Goal: Register for event/course

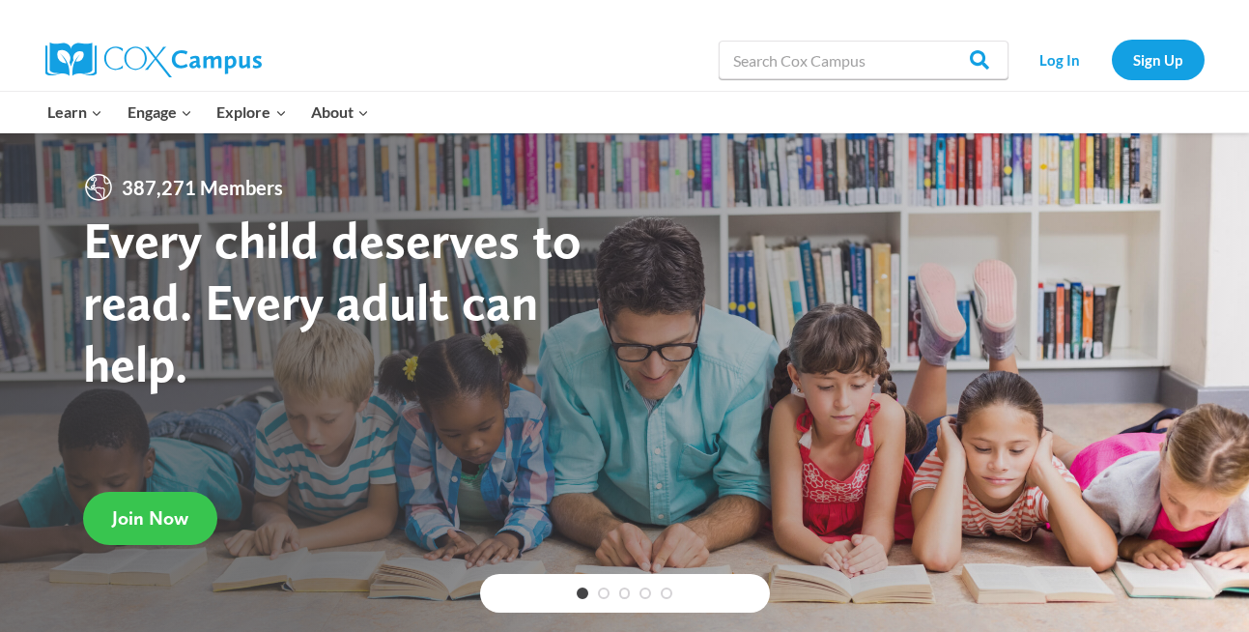
click at [172, 507] on span "Join Now" at bounding box center [150, 517] width 76 height 23
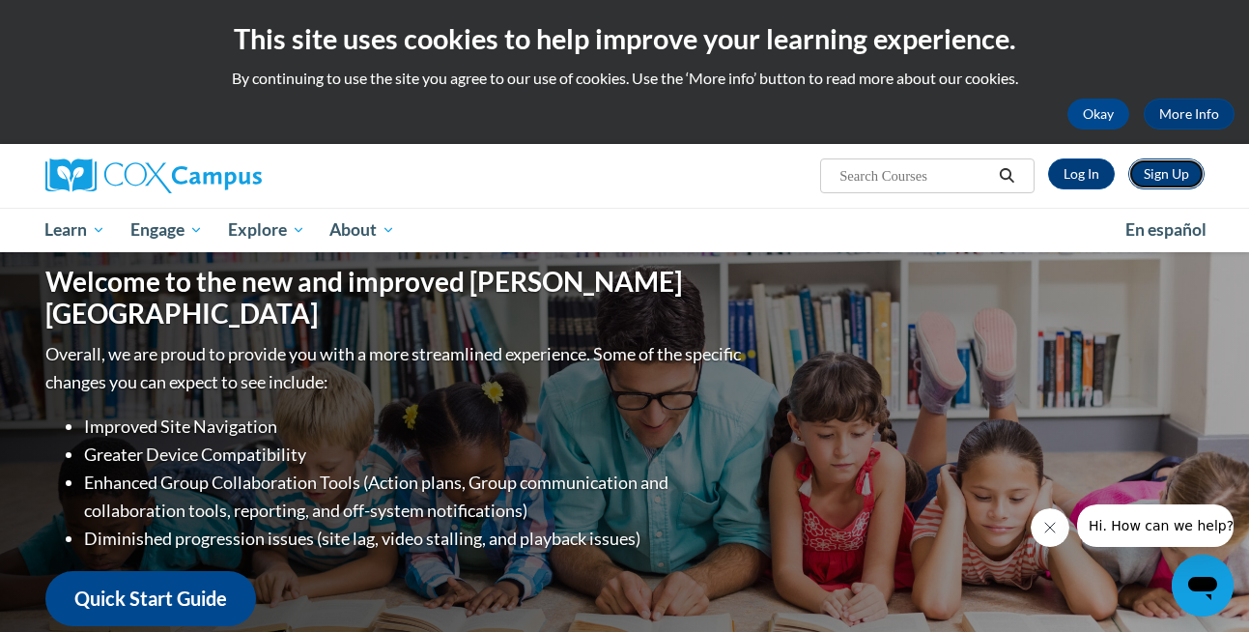
click at [1158, 179] on link "Sign Up" at bounding box center [1166, 173] width 76 height 31
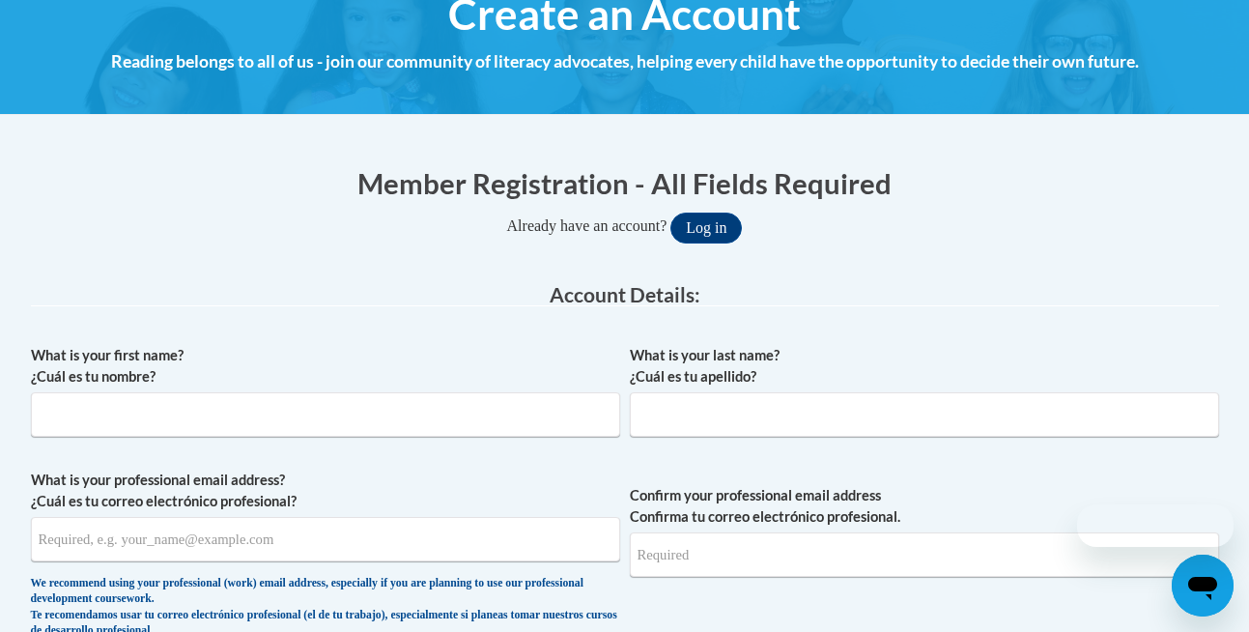
scroll to position [317, 0]
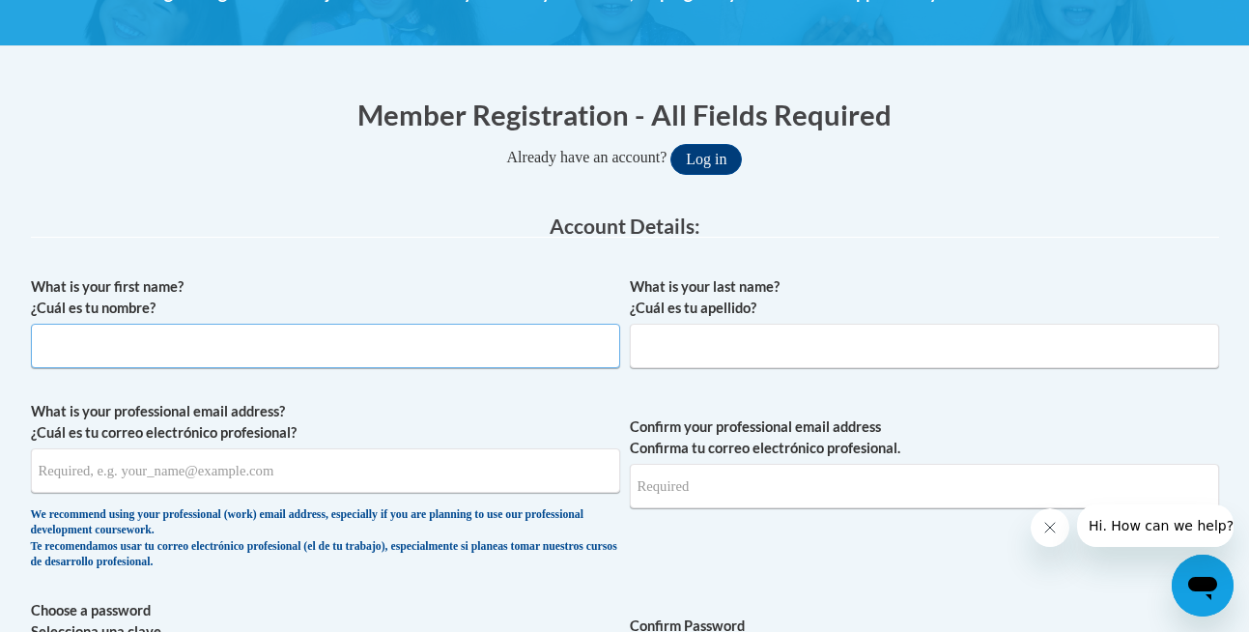
click at [347, 362] on input "What is your first name? ¿Cuál es tu nombre?" at bounding box center [325, 346] width 589 height 44
type input "Natalie"
click at [771, 350] on input "What is your last name? ¿Cuál es tu apellido?" at bounding box center [924, 346] width 589 height 44
type input "Wade"
click at [422, 472] on input "What is your professional email address? ¿Cuál es tu correo electrónico profesi…" at bounding box center [325, 470] width 589 height 44
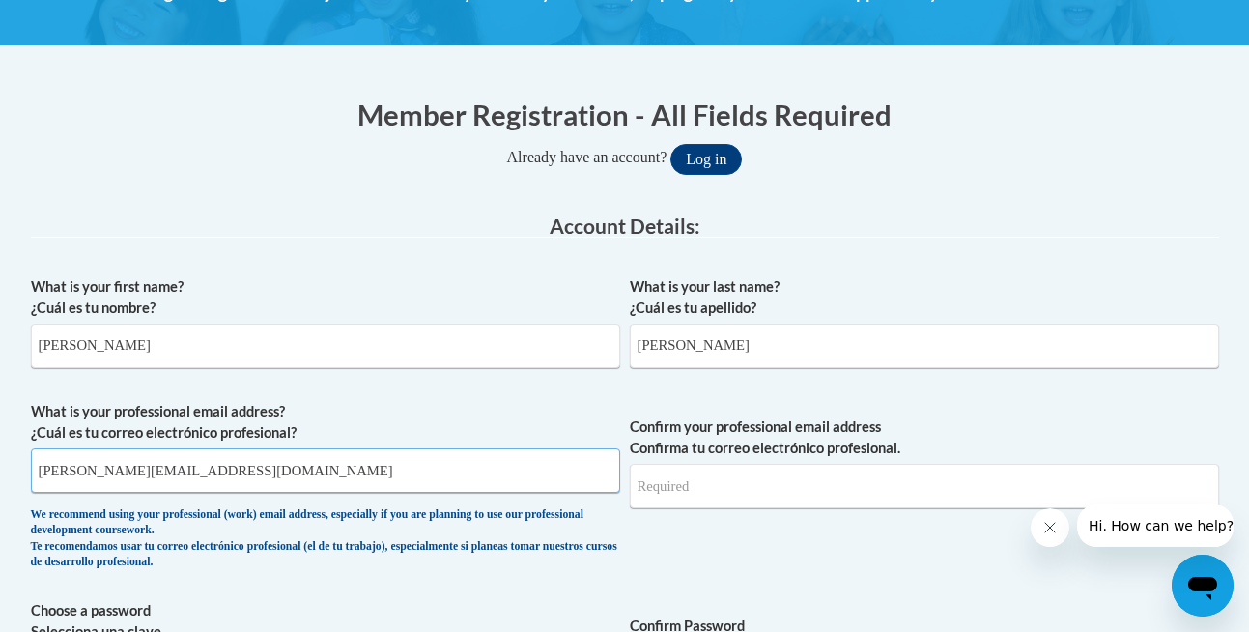
type input "natalie_wade@plsd.us"
click at [920, 498] on input "Confirm your professional email address Confirma tu correo electrónico profesio…" at bounding box center [924, 486] width 589 height 44
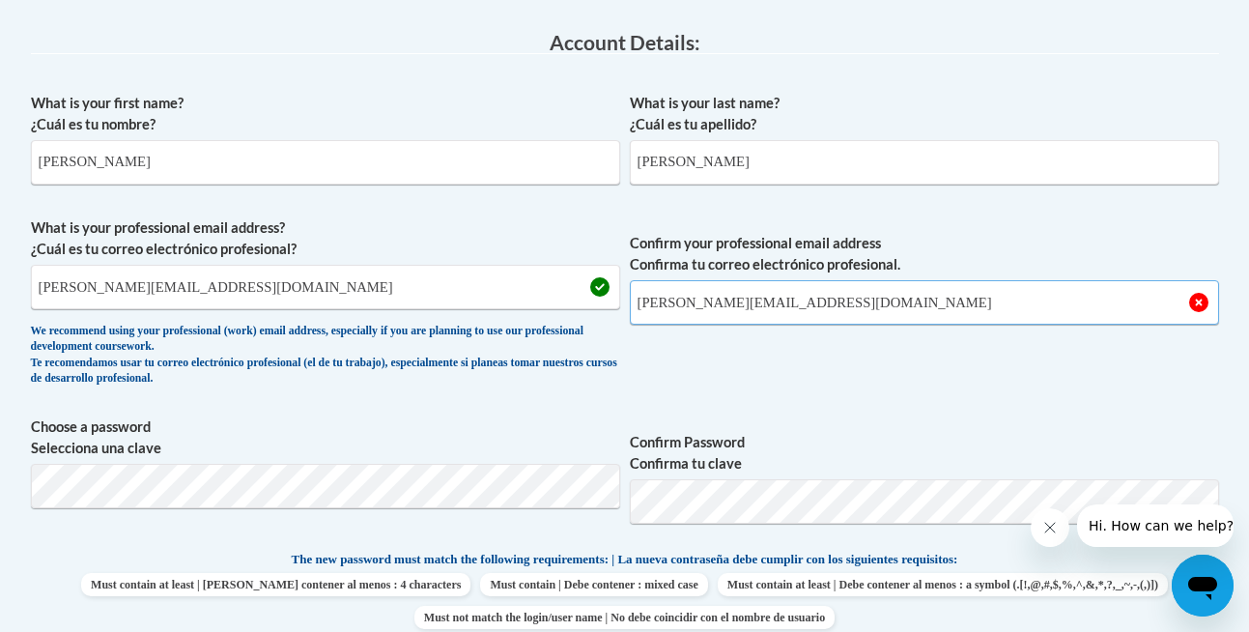
type input "natalie_wade@plsd.us"
click at [878, 400] on div "What is your first name? ¿Cuál es tu nombre? Natalie What is your last name? ¿C…" at bounding box center [625, 523] width 1188 height 881
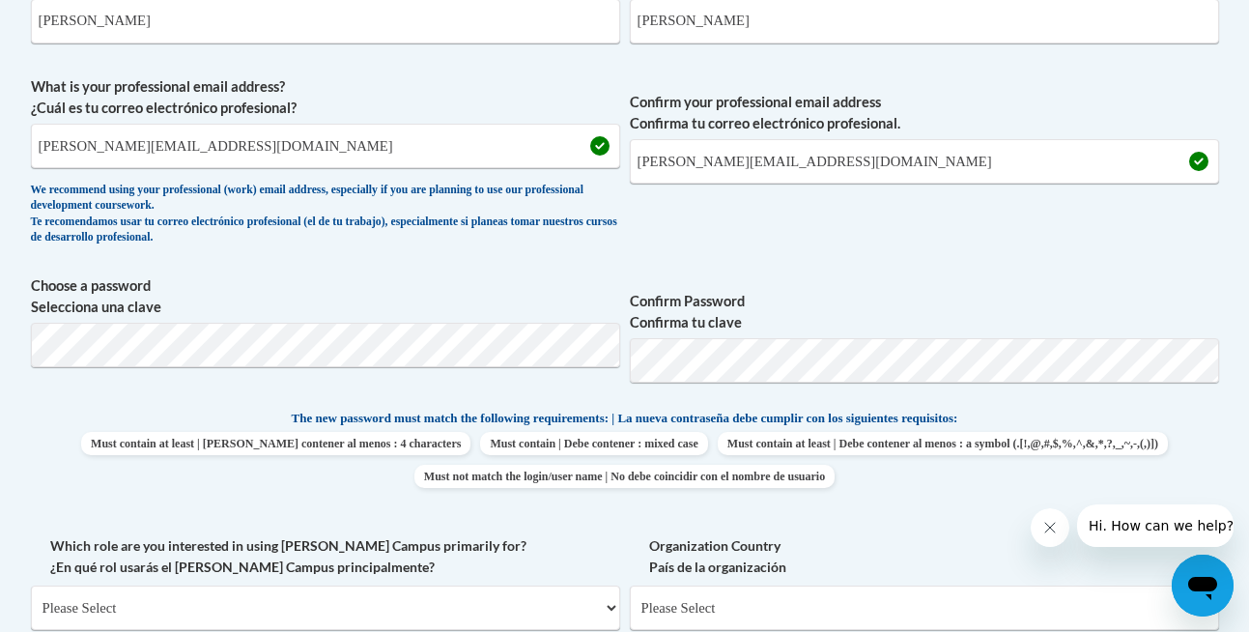
scroll to position [657, 0]
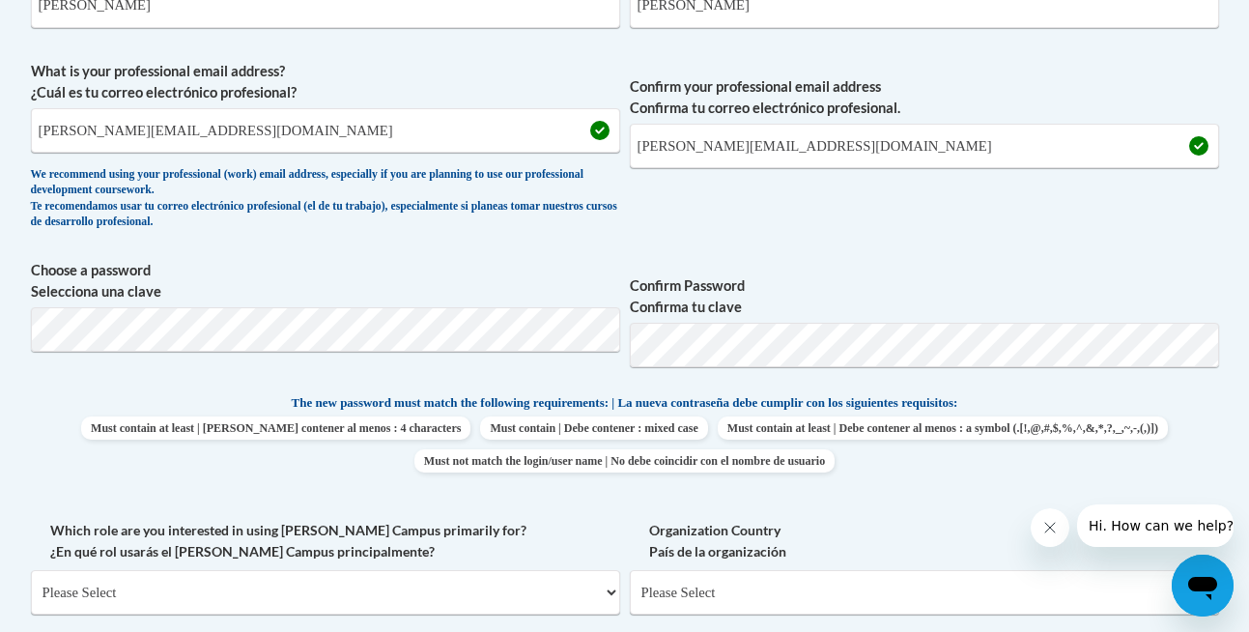
click at [609, 528] on label "Which role are you interested in using Cox Campus primarily for? ¿En qué rol us…" at bounding box center [325, 541] width 589 height 43
click at [609, 570] on select "Please Select College/University | Colegio/Universidad Community/Nonprofit Part…" at bounding box center [325, 592] width 589 height 44
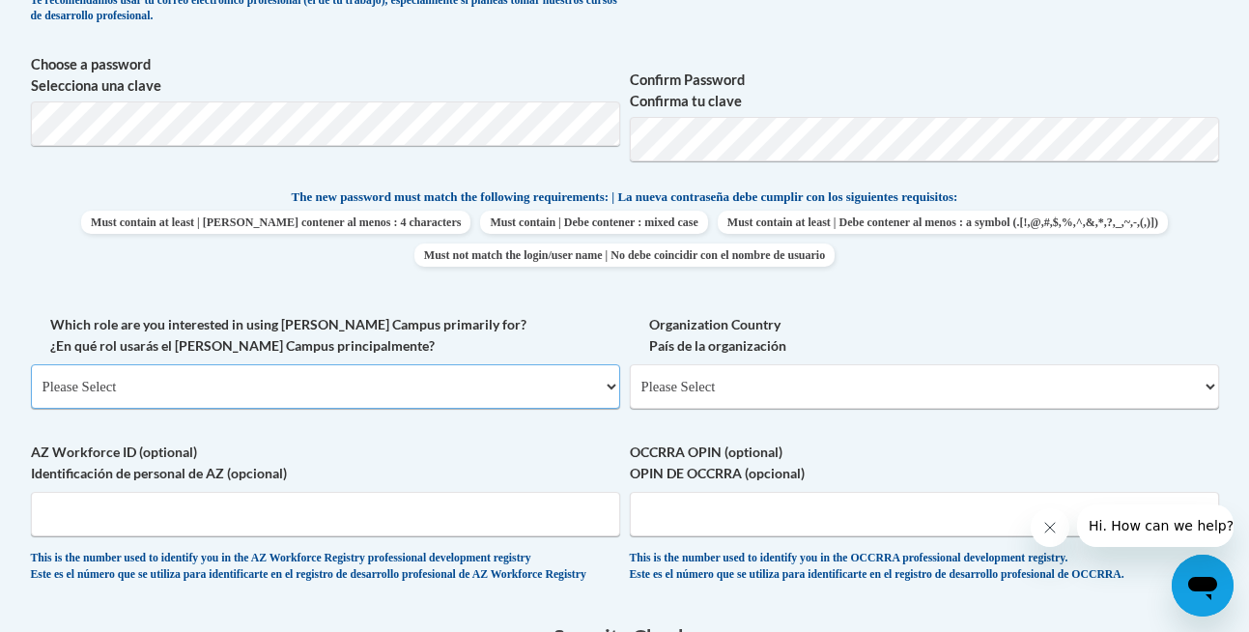
scroll to position [870, 0]
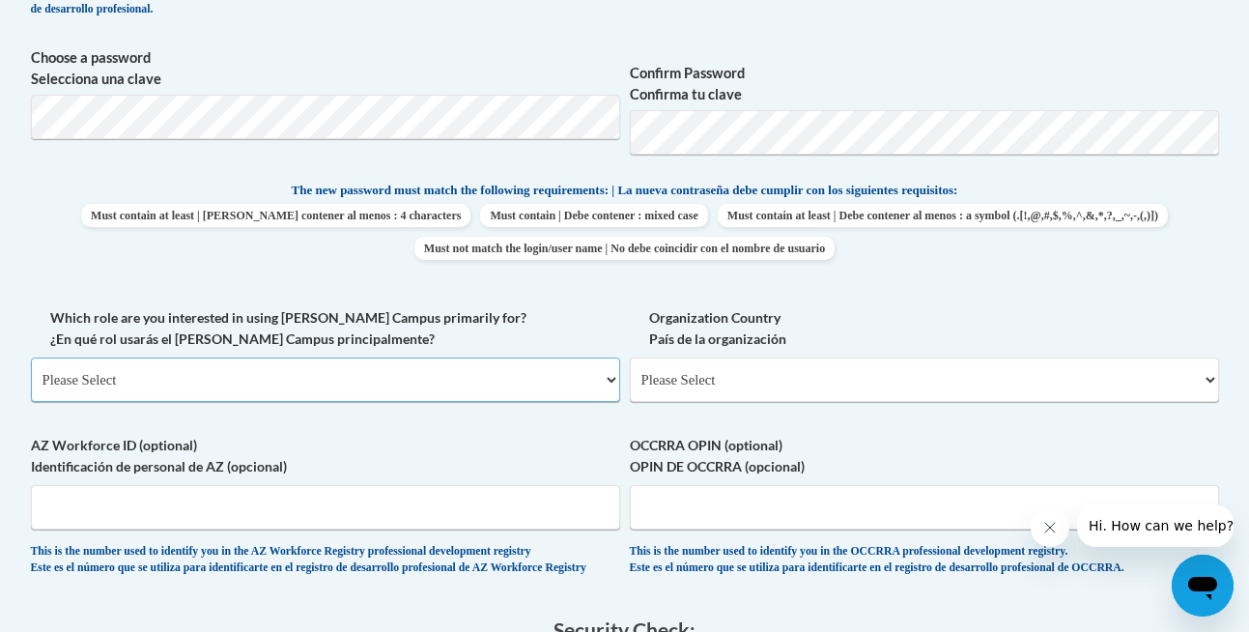
click at [374, 372] on select "Please Select College/University | Colegio/Universidad Community/Nonprofit Part…" at bounding box center [325, 379] width 589 height 44
select select "fbf2d438-af2f-41f8-98f1-81c410e29de3"
click at [31, 357] on select "Please Select College/University | Colegio/Universidad Community/Nonprofit Part…" at bounding box center [325, 379] width 589 height 44
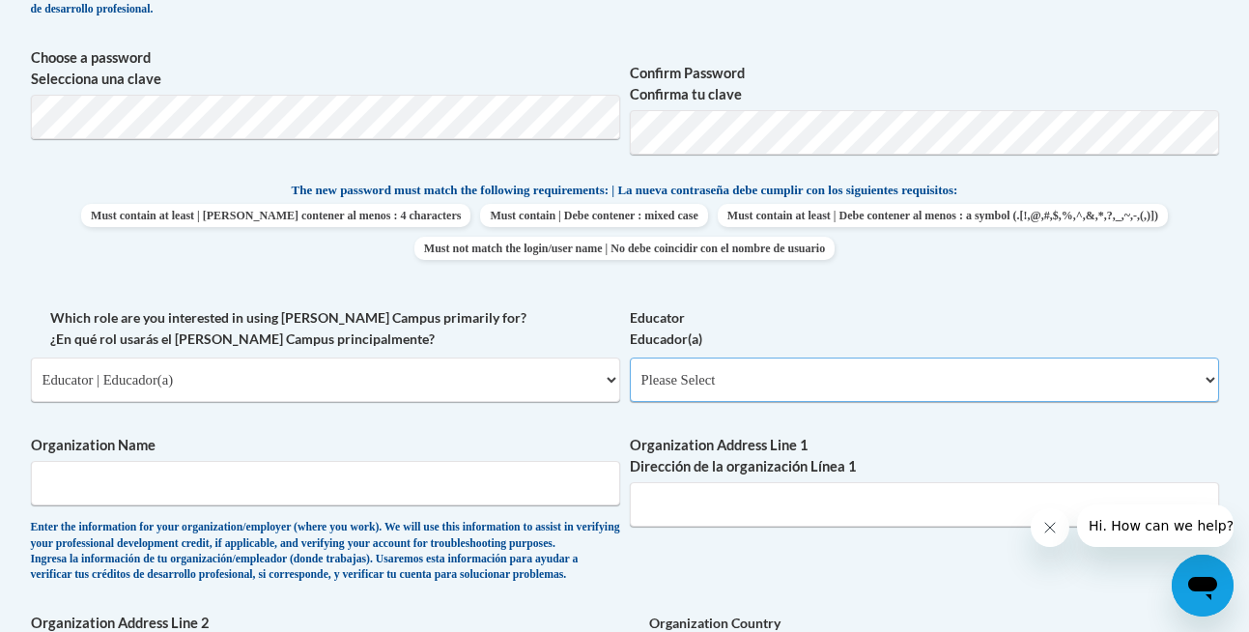
click at [814, 386] on select "Please Select Early Learning/Daycare Teacher/Family Home Care Provider | Maestr…" at bounding box center [924, 379] width 589 height 44
select select "5e2af403-4f2c-4e49-a02f-103e55d7b75b"
click at [630, 357] on select "Please Select Early Learning/Daycare Teacher/Family Home Care Provider | Maestr…" at bounding box center [924, 379] width 589 height 44
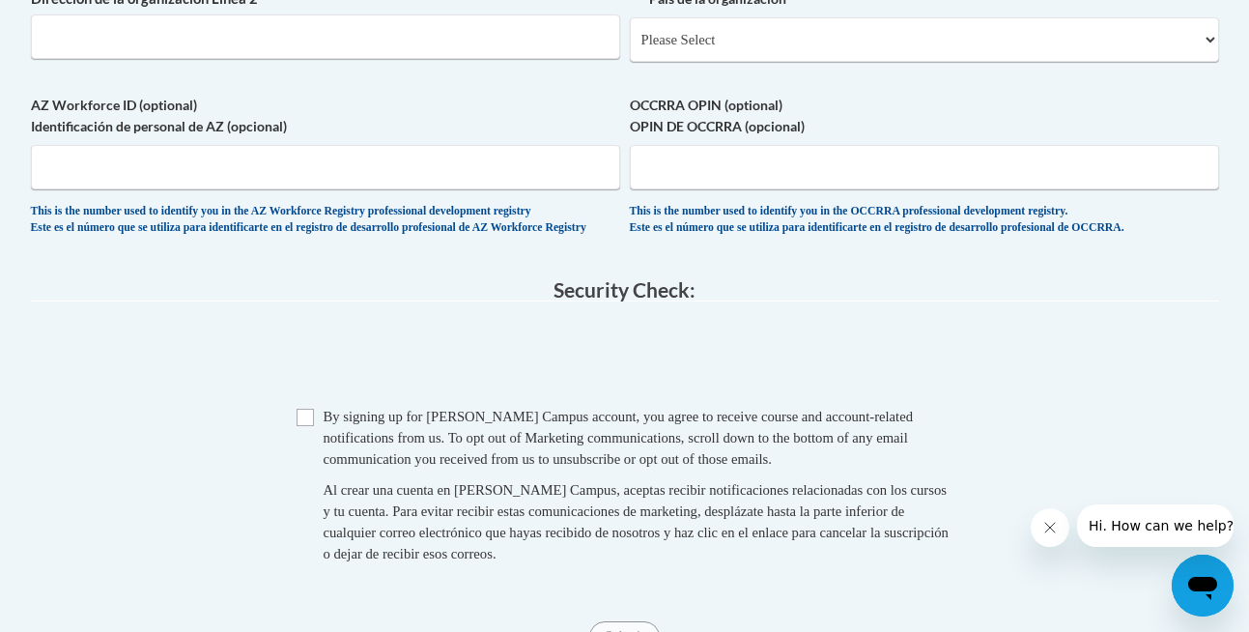
scroll to position [1513, 0]
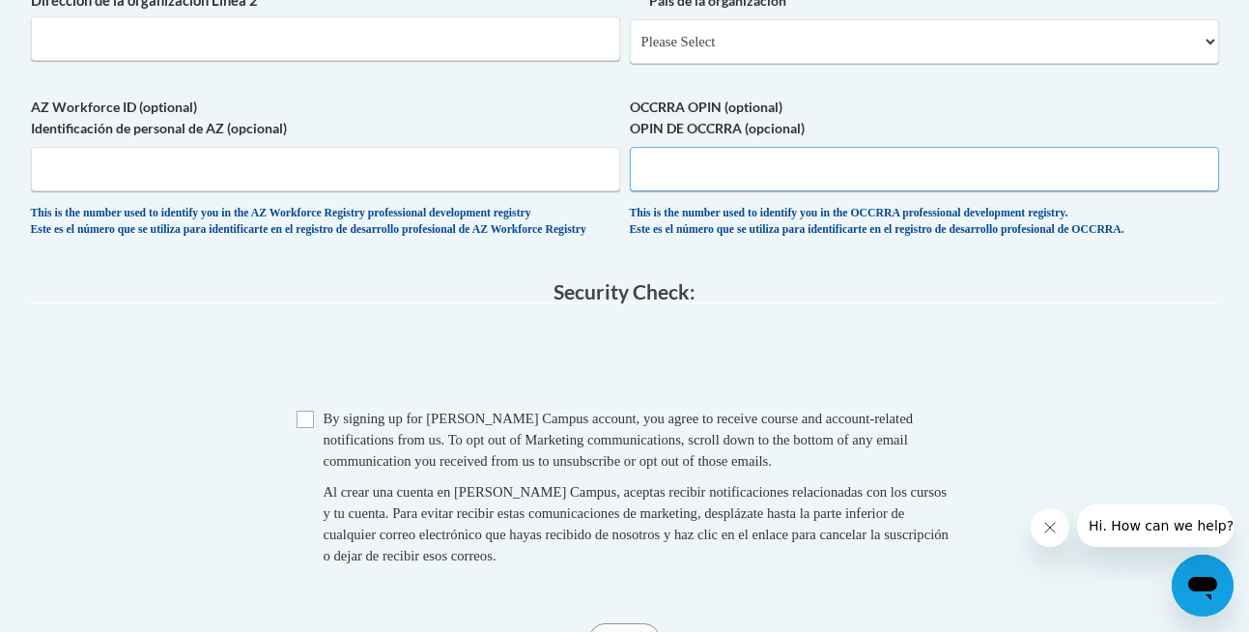
click at [712, 191] on input "OCCRRA OPIN (optional) OPIN DE OCCRRA (opcional)" at bounding box center [924, 169] width 589 height 44
paste input "1138-4554"
type input "1138-4554"
click at [288, 355] on fieldset "Security Check: Enter the security code + = TextBox Checkbox" at bounding box center [625, 445] width 1188 height 328
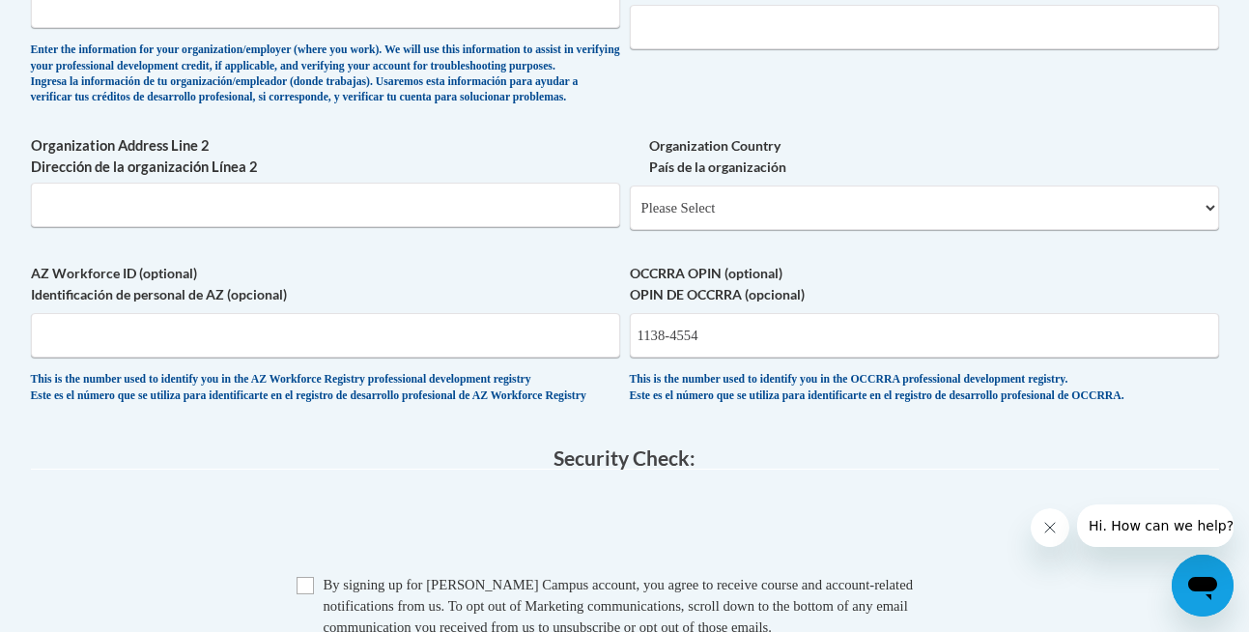
scroll to position [1346, 0]
click at [702, 231] on select "Please Select United States | Estados Unidos Outside of the United States | Fue…" at bounding box center [924, 208] width 589 height 44
select select "ad49bcad-a171-4b2e-b99c-48b446064914"
click at [630, 217] on select "Please Select United States | Estados Unidos Outside of the United States | Fue…" at bounding box center [924, 208] width 589 height 44
select select
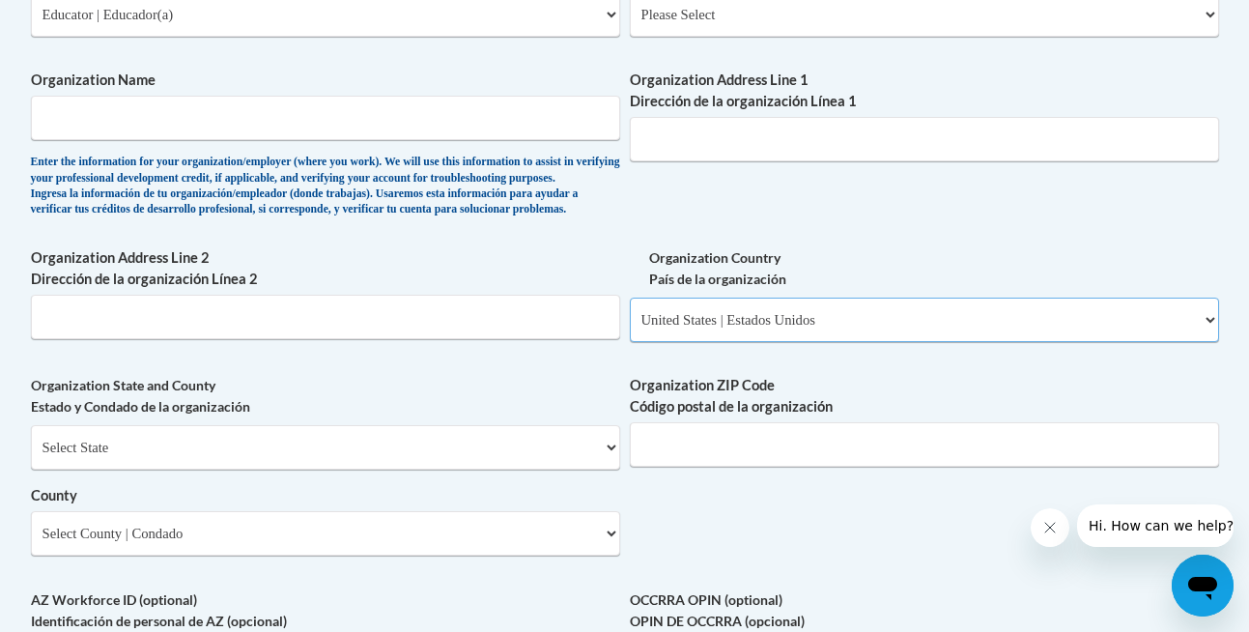
scroll to position [1065, 0]
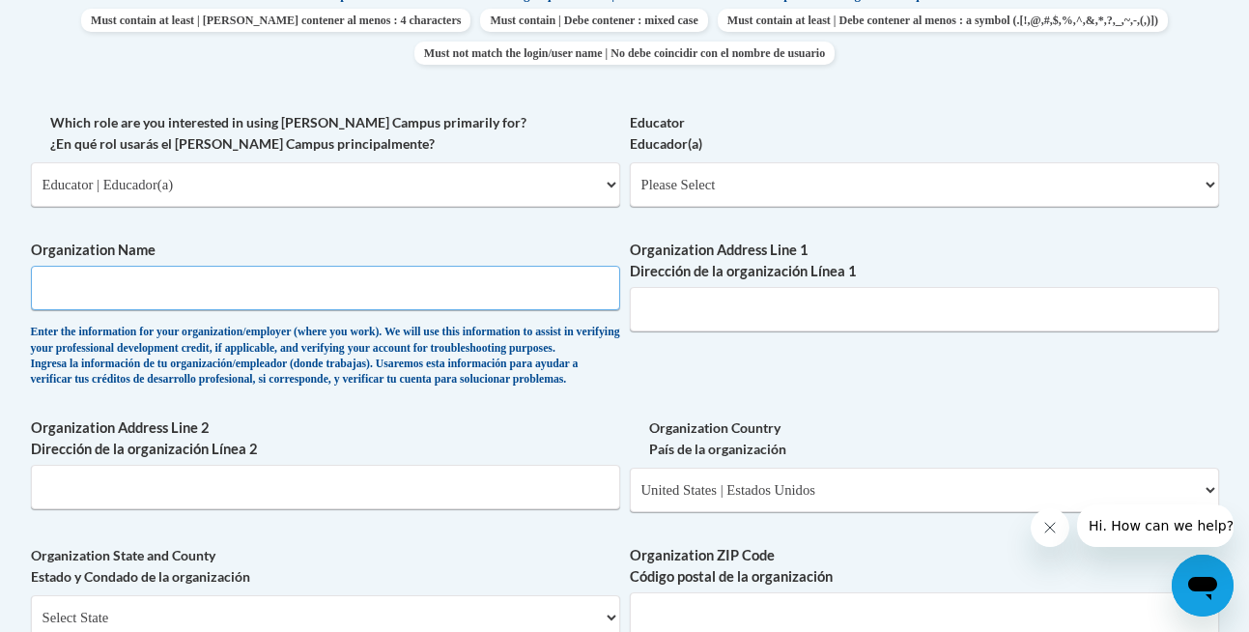
click at [448, 306] on input "Organization Name" at bounding box center [325, 288] width 589 height 44
type input "Pickerington Early Learning Center"
click at [851, 316] on input "Organization Address Line 1 Dirección de la organización Línea 1" at bounding box center [924, 309] width 589 height 44
paste input "13430 Yarmouth Dr, Pickerington, OH 43147"
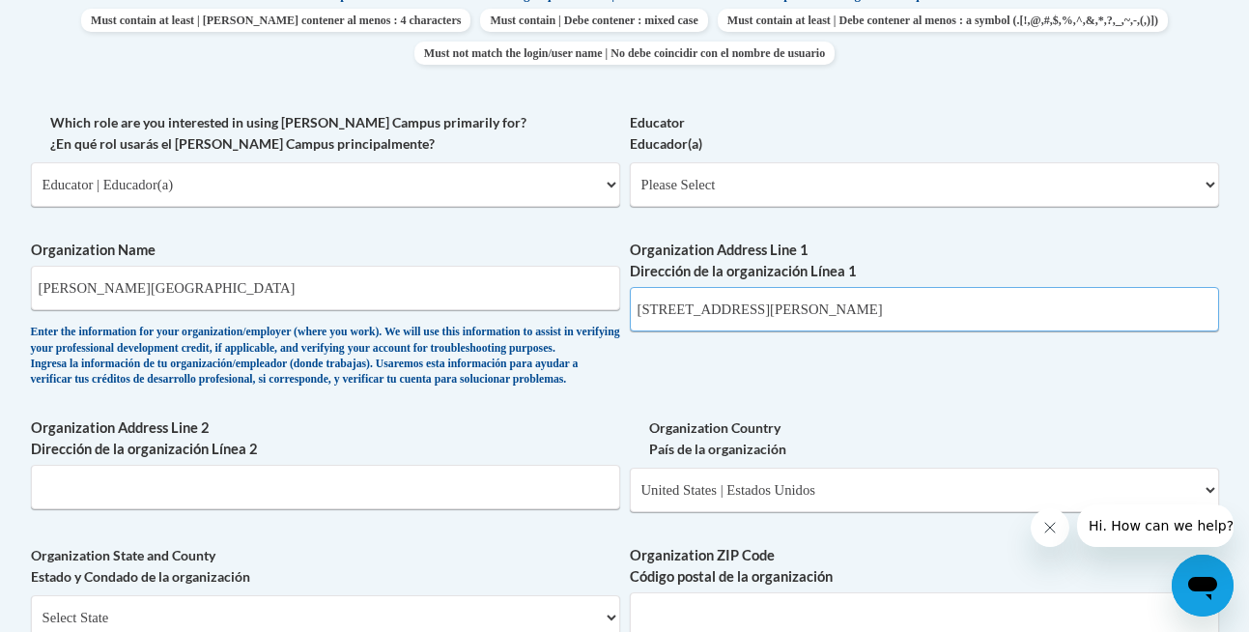
drag, startPoint x: 954, startPoint y: 310, endPoint x: 757, endPoint y: 313, distance: 197.1
click at [757, 313] on input "13430 Yarmouth Dr, Pickerington, OH 43147" at bounding box center [924, 309] width 589 height 44
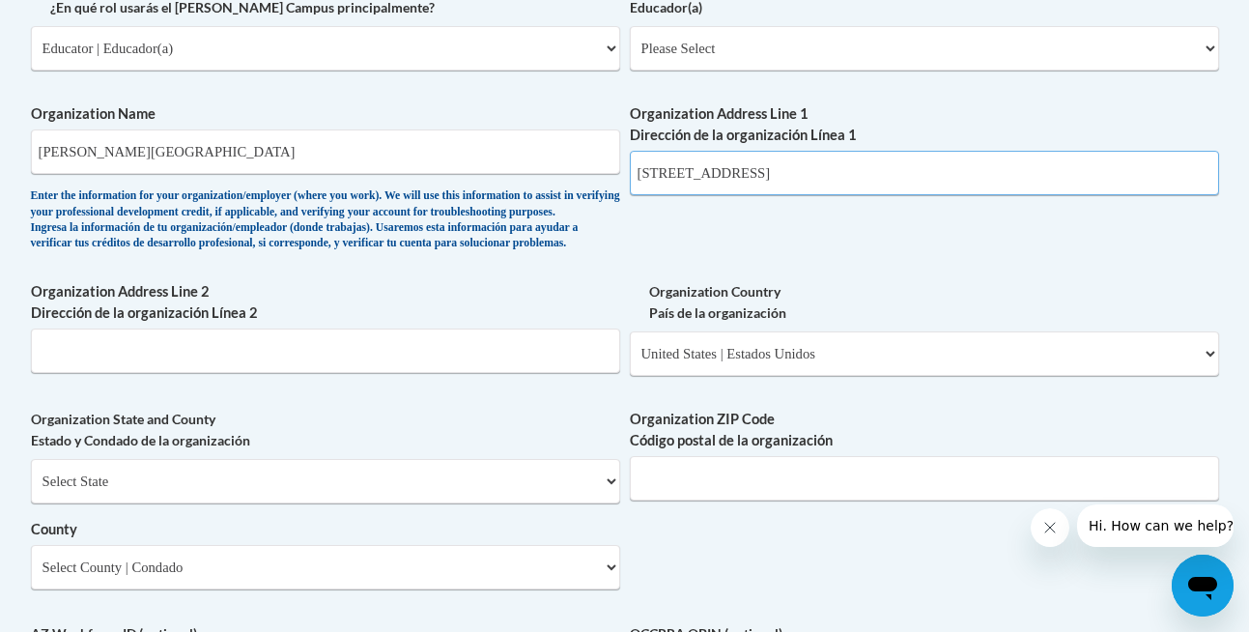
scroll to position [1235, 0]
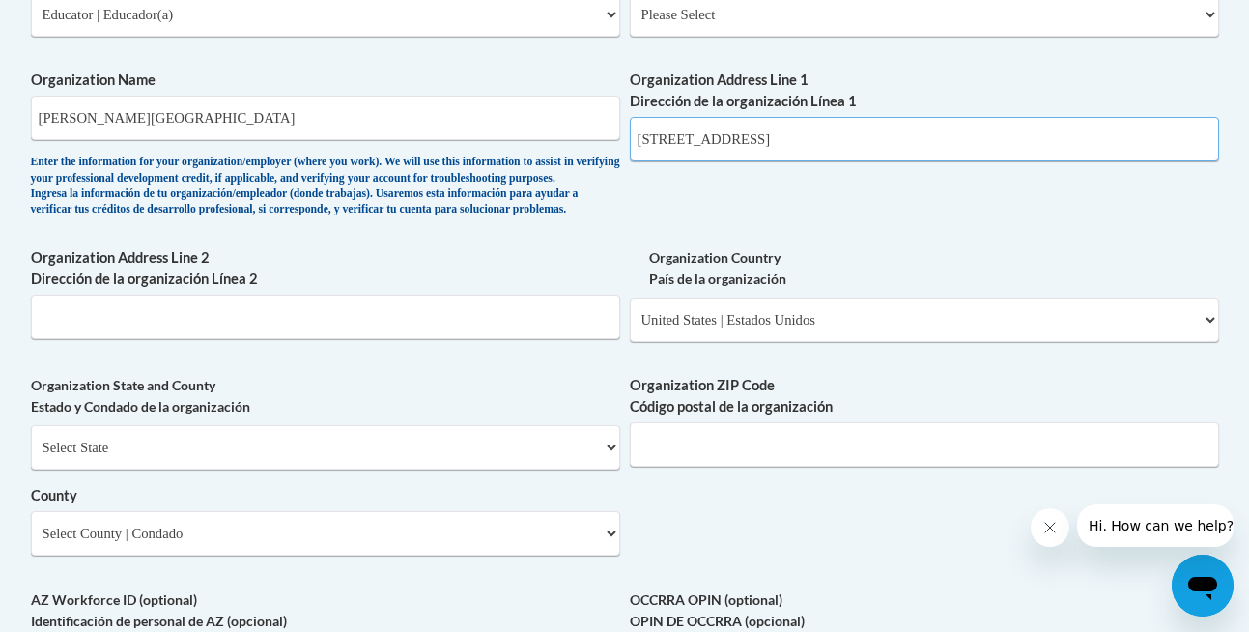
type input "13430 Yarmouth Dr"
click at [314, 463] on select "Select State Alabama Alaska Arizona Arkansas California Colorado Connecticut De…" at bounding box center [325, 447] width 589 height 44
click at [780, 147] on input "13430 Yarmouth Dr" at bounding box center [924, 139] width 589 height 44
click at [747, 462] on input "Organization ZIP Code Código postal de la organización" at bounding box center [924, 444] width 589 height 44
paste input "13430 Yarmouth Dr, Pickerington, OH 43147"
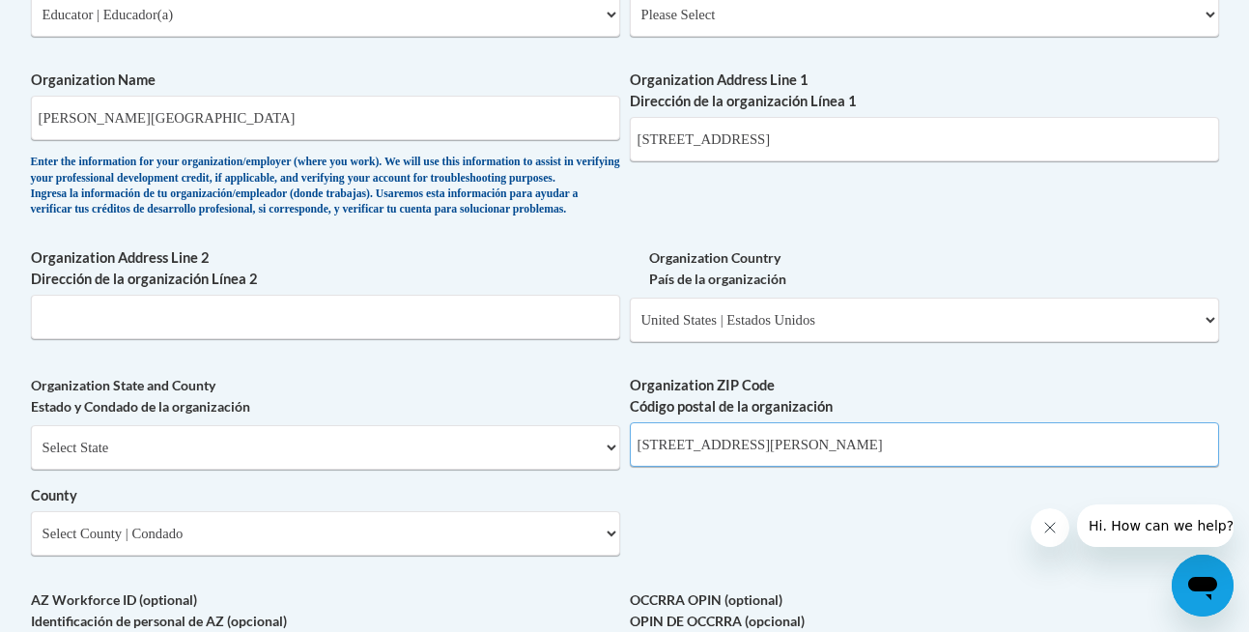
drag, startPoint x: 876, startPoint y: 478, endPoint x: 639, endPoint y: 474, distance: 237.7
click at [639, 467] on input "13430 Yarmouth Dr, Pickerington, OH 43147" at bounding box center [924, 444] width 589 height 44
type input "43147"
click at [709, 550] on div "What is your first name? ¿Cuál es tu nombre? Natalie What is your last name? ¿C…" at bounding box center [625, 49] width 1188 height 1401
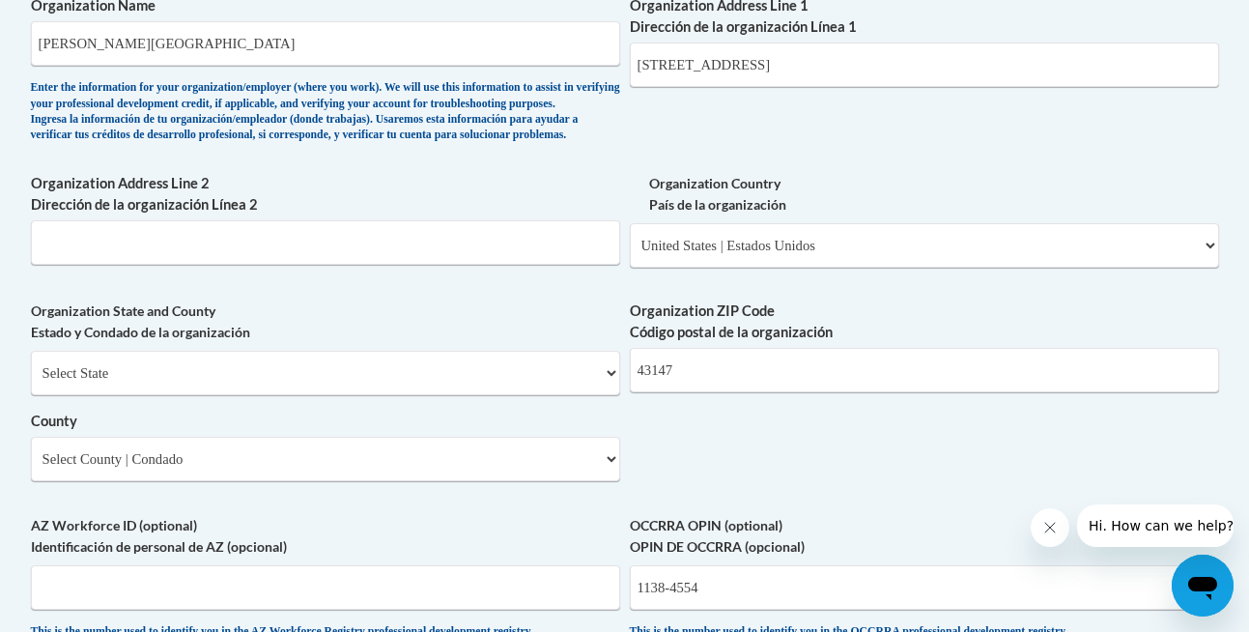
scroll to position [1310, 0]
click at [283, 394] on select "Select State Alabama Alaska Arizona Arkansas California Colorado Connecticut De…" at bounding box center [325, 372] width 589 height 44
select select "Ohio"
click at [31, 382] on select "Select State Alabama Alaska Arizona Arkansas California Colorado Connecticut De…" at bounding box center [325, 372] width 589 height 44
click at [474, 480] on select "County" at bounding box center [325, 458] width 589 height 44
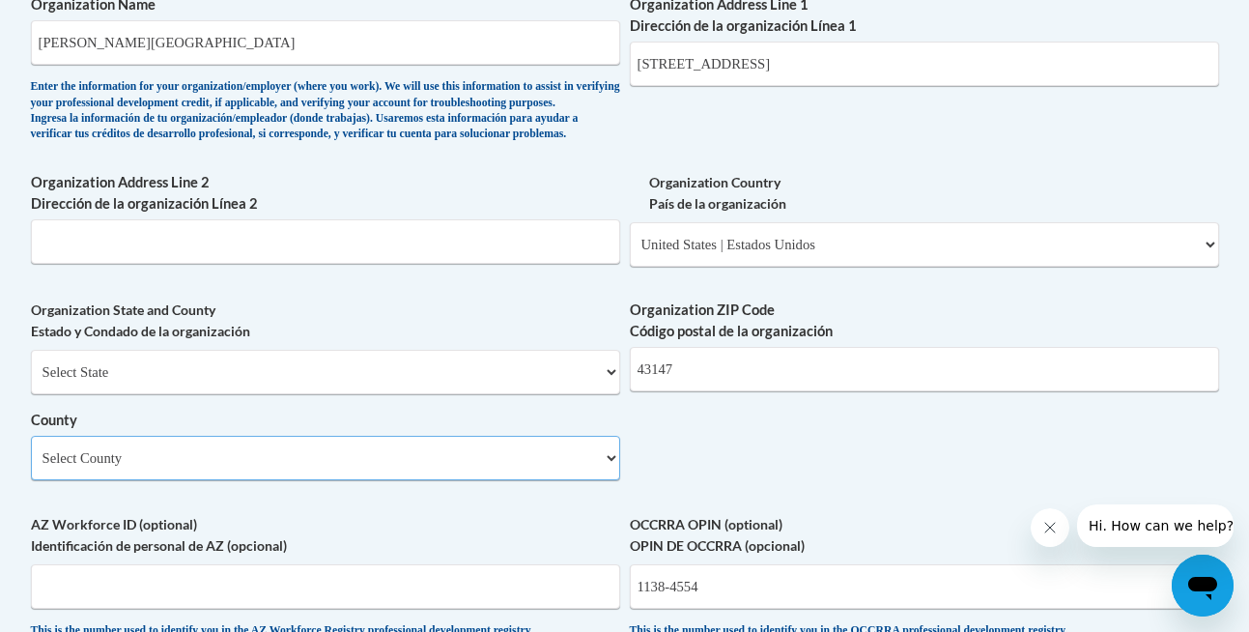
click at [456, 480] on select "Select County Adams Allen Ashland Ashtabula Athens Auglaize Belmont Brown Butle…" at bounding box center [325, 458] width 589 height 44
click at [405, 480] on select "Select County Adams Allen Ashland Ashtabula Athens Auglaize Belmont Brown Butle…" at bounding box center [325, 458] width 589 height 44
select select "Fairfield"
click at [31, 468] on select "Select County Adams Allen Ashland Ashtabula Athens Auglaize Belmont Brown Butle…" at bounding box center [325, 458] width 589 height 44
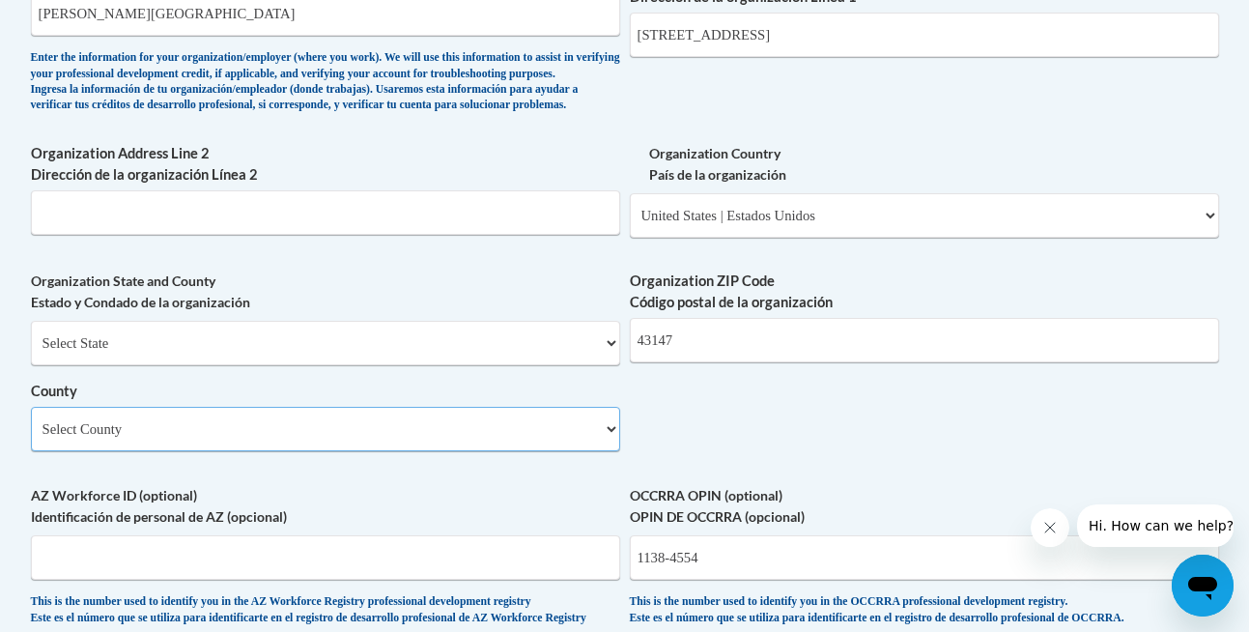
scroll to position [1199, 0]
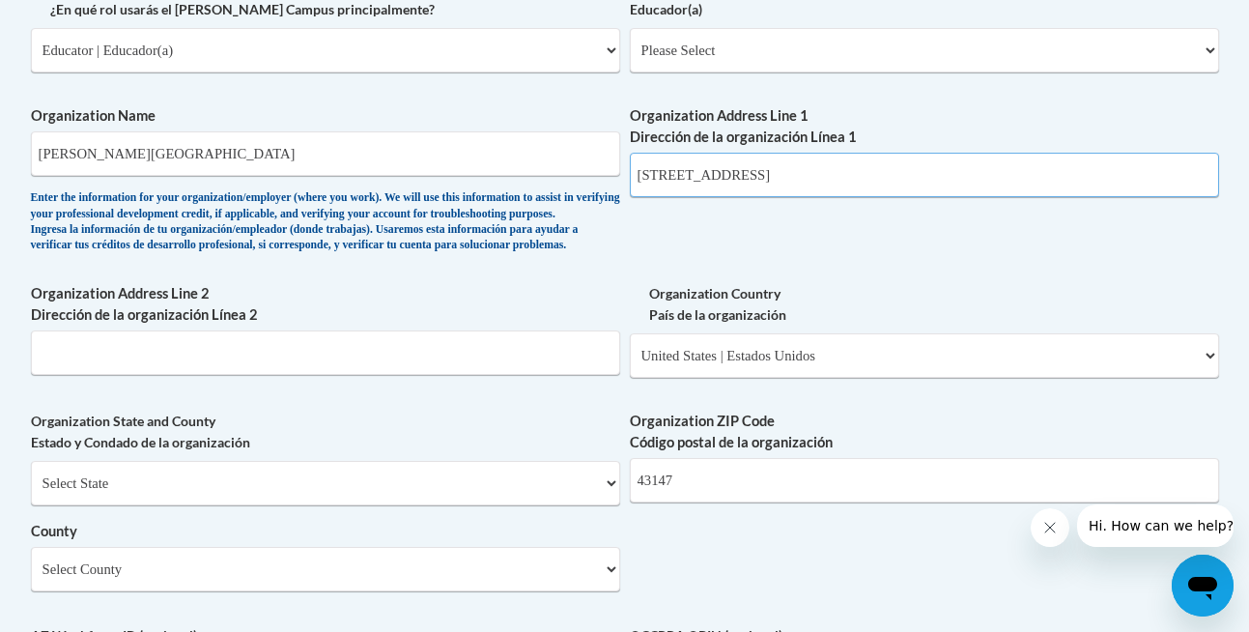
click at [792, 174] on input "13430 Yarmouth Dr" at bounding box center [924, 175] width 589 height 44
click at [818, 276] on div "What is your first name? ¿Cuál es tu nombre? Natalie What is your last name? ¿C…" at bounding box center [625, 85] width 1188 height 1401
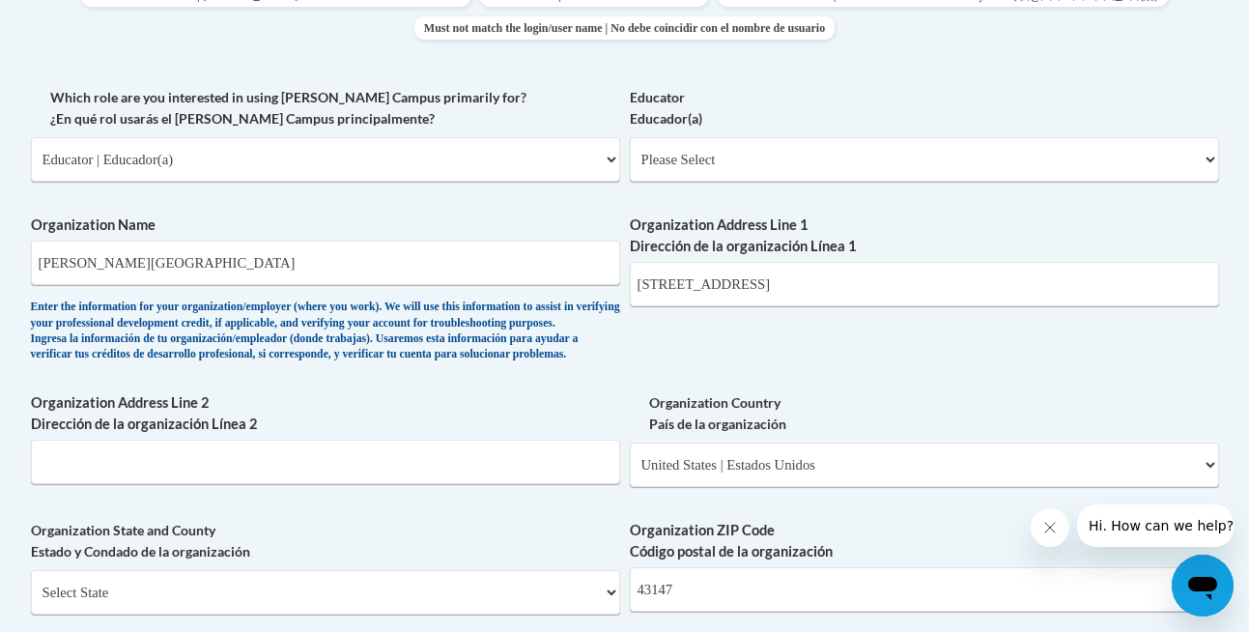
scroll to position [1058, 0]
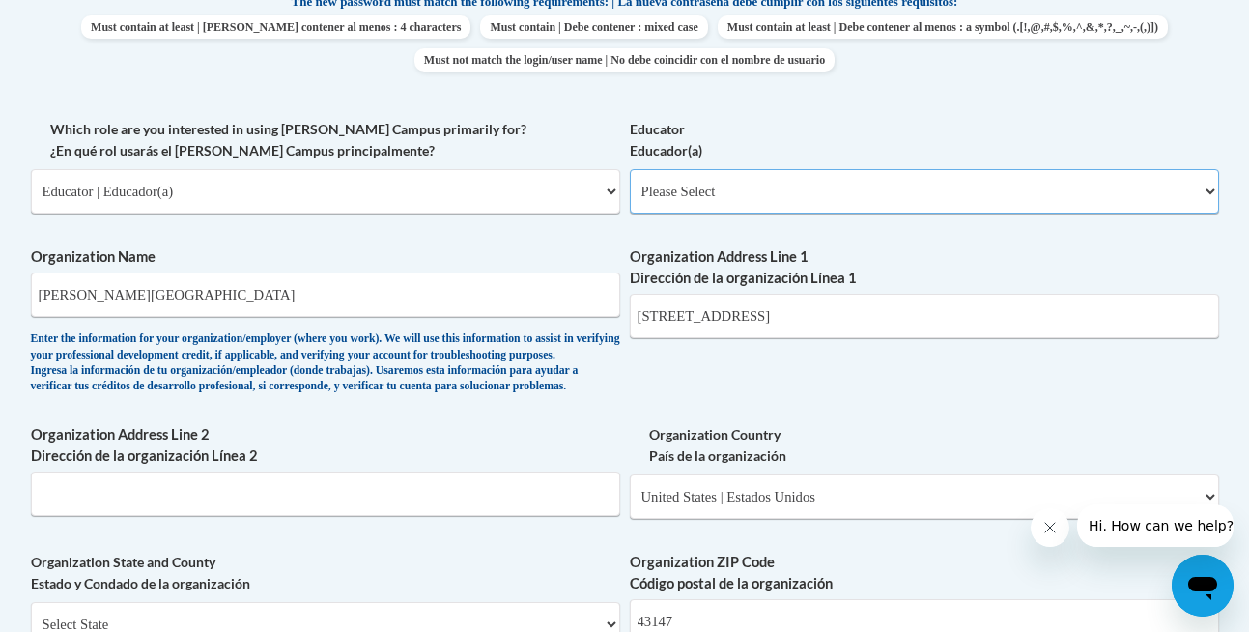
click at [730, 185] on select "Please Select Early Learning/Daycare Teacher/Family Home Care Provider | Maestr…" at bounding box center [924, 191] width 589 height 44
select select "5e2af403-4f2c-4e49-a02f-103e55d7b75b"
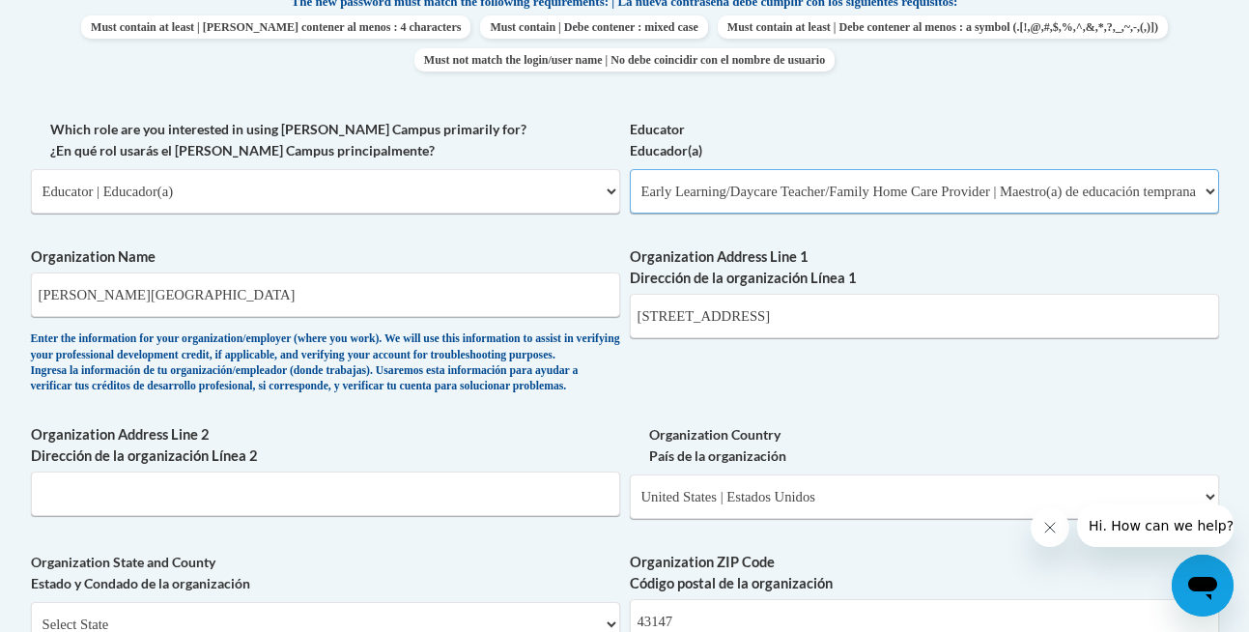
click at [630, 169] on select "Please Select Early Learning/Daycare Teacher/Family Home Care Provider | Maestr…" at bounding box center [924, 191] width 589 height 44
select select "null"
click at [471, 437] on div "What is your first name? ¿Cuál es tu nombre? Natalie What is your last name? ¿C…" at bounding box center [625, 226] width 1188 height 1401
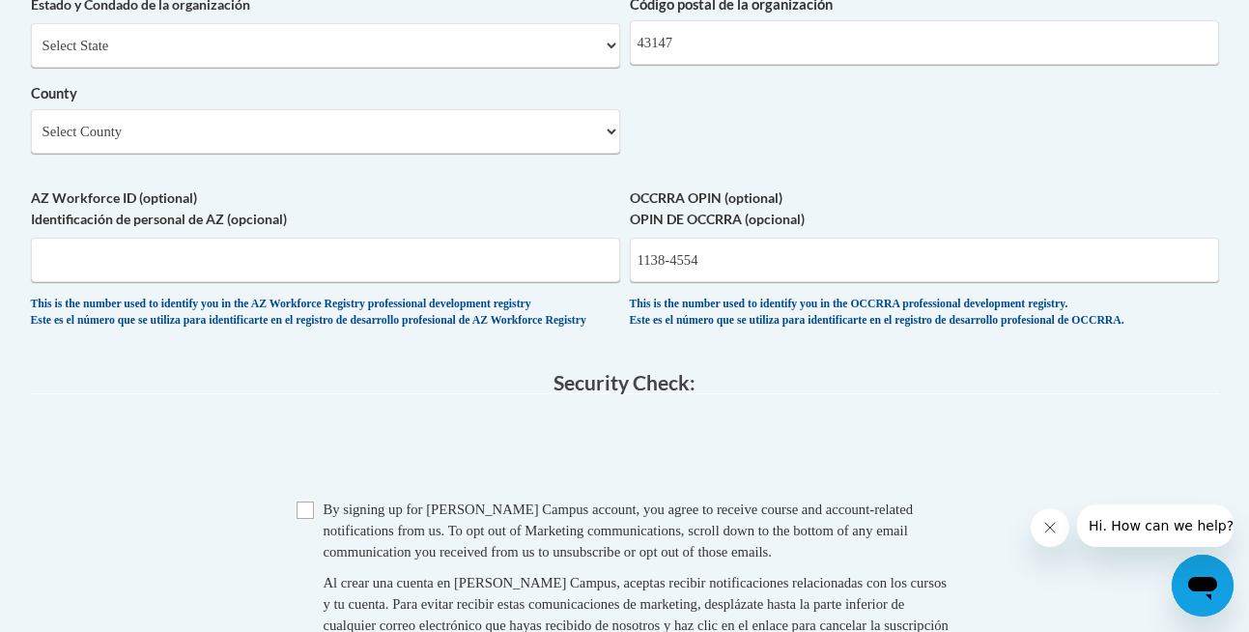
scroll to position [1687, 0]
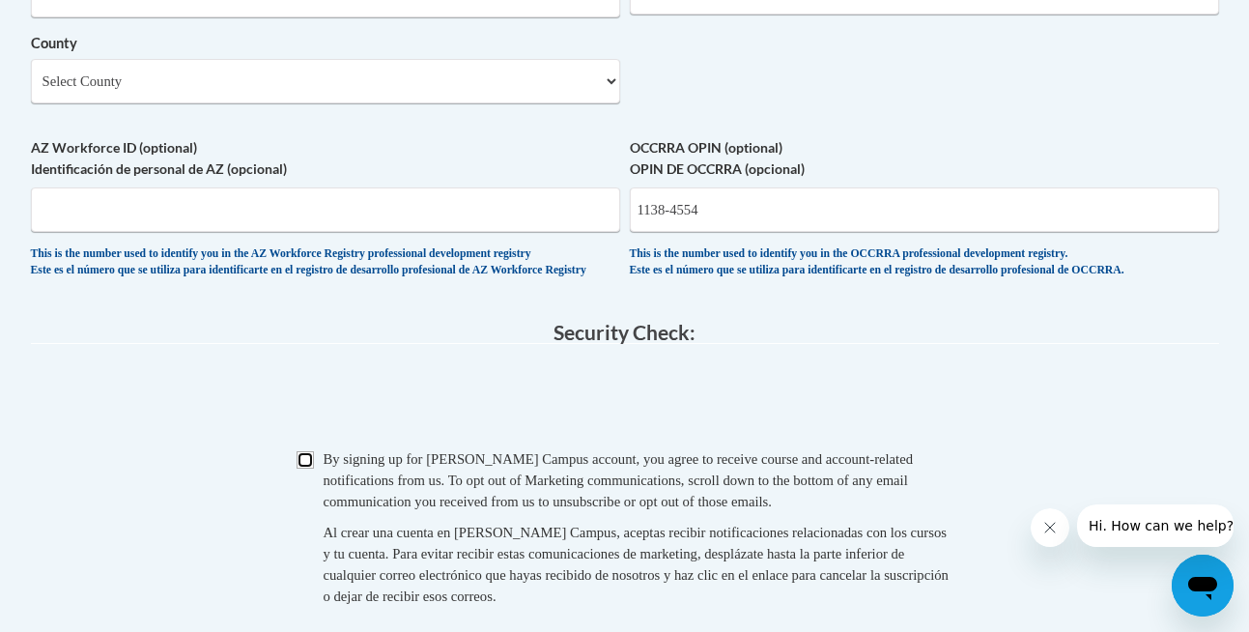
click at [310, 469] on input "Checkbox" at bounding box center [305, 459] width 17 height 17
checkbox input "true"
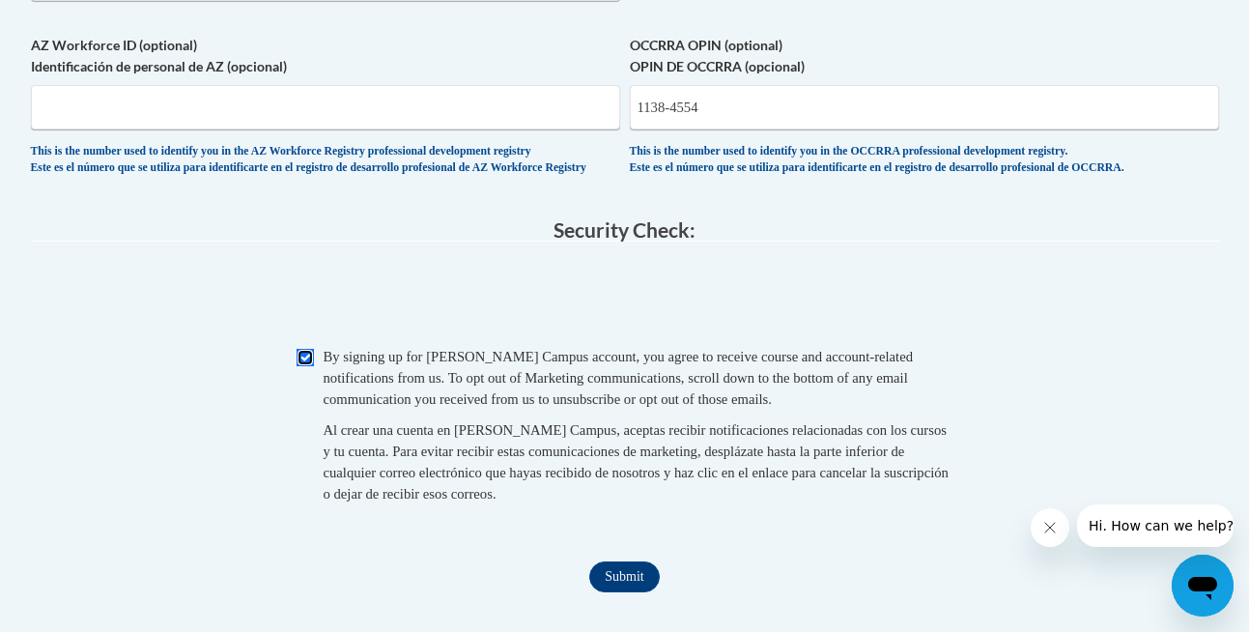
scroll to position [1901, 0]
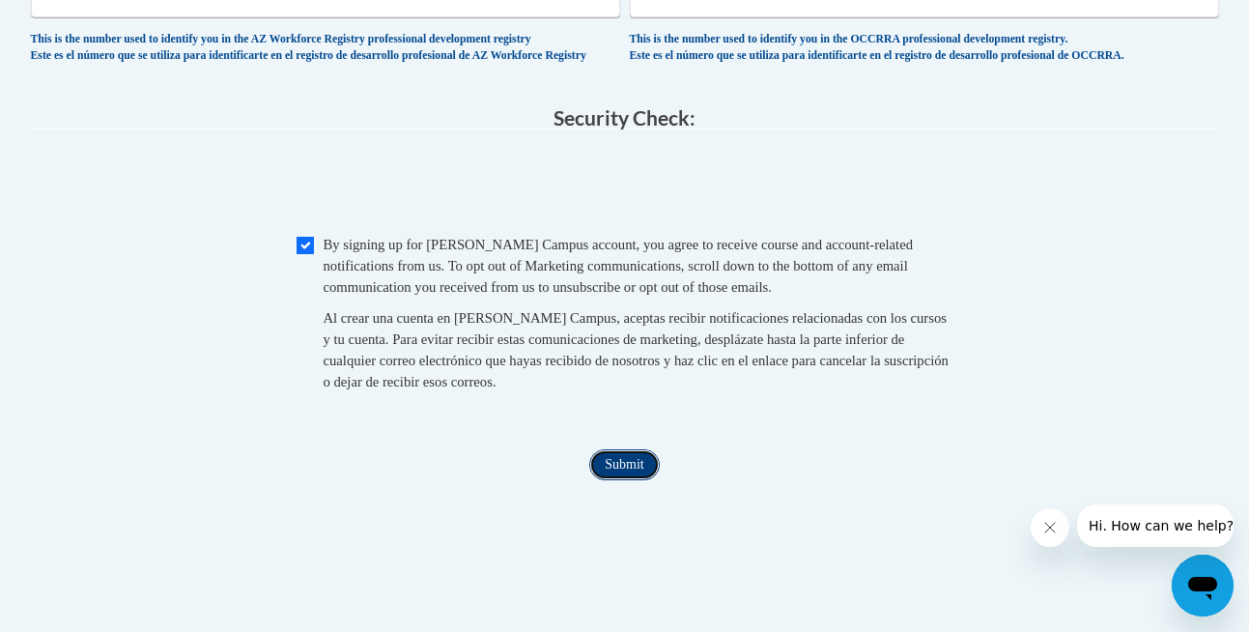
click at [630, 480] on input "Submit" at bounding box center [624, 464] width 70 height 31
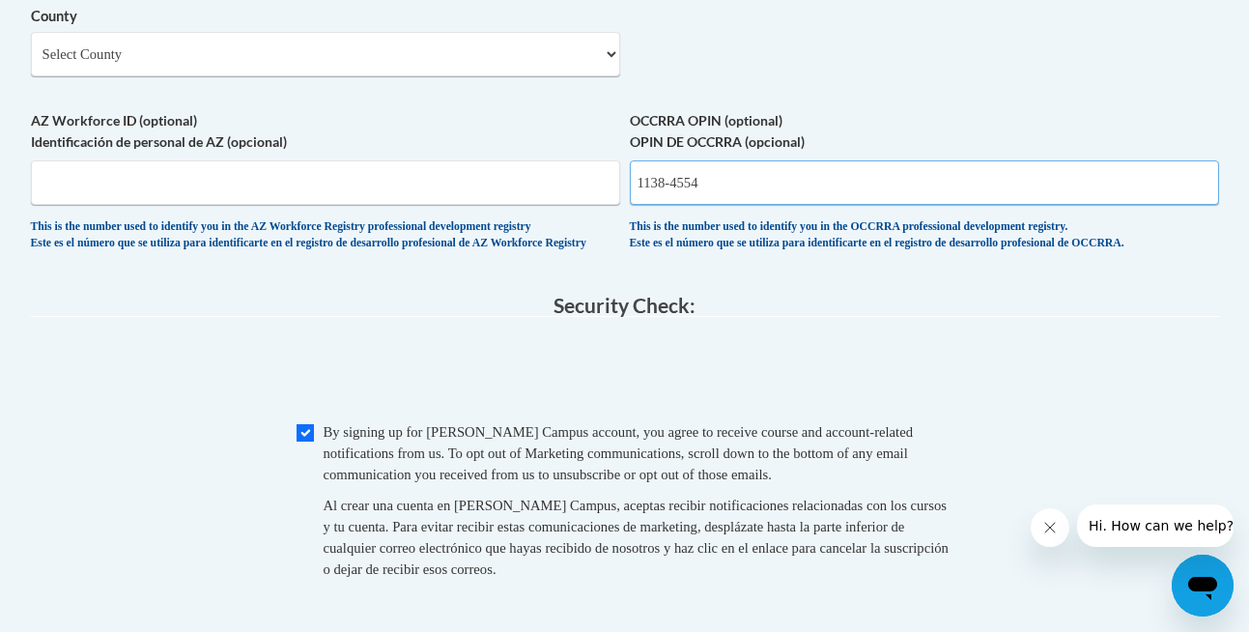
scroll to position [1713, 0]
click at [943, 384] on span "0cAFcWeA7Go4pwq0OxTUPHf1lBe5swYrWHmMf0cw0jMbzGrxL74_6kgQYZtDlI8Zr7Syk_TMOoZrYFt…" at bounding box center [625, 374] width 1188 height 75
click at [673, 206] on input "1138-4554" at bounding box center [924, 183] width 589 height 44
click at [822, 413] on span "0cAFcWeA7Go4pwq0OxTUPHf1lBe5swYrWHmMf0cw0jMbzGrxL74_6kgQYZtDlI8Zr7Syk_TMOoZrYFt…" at bounding box center [625, 374] width 1188 height 75
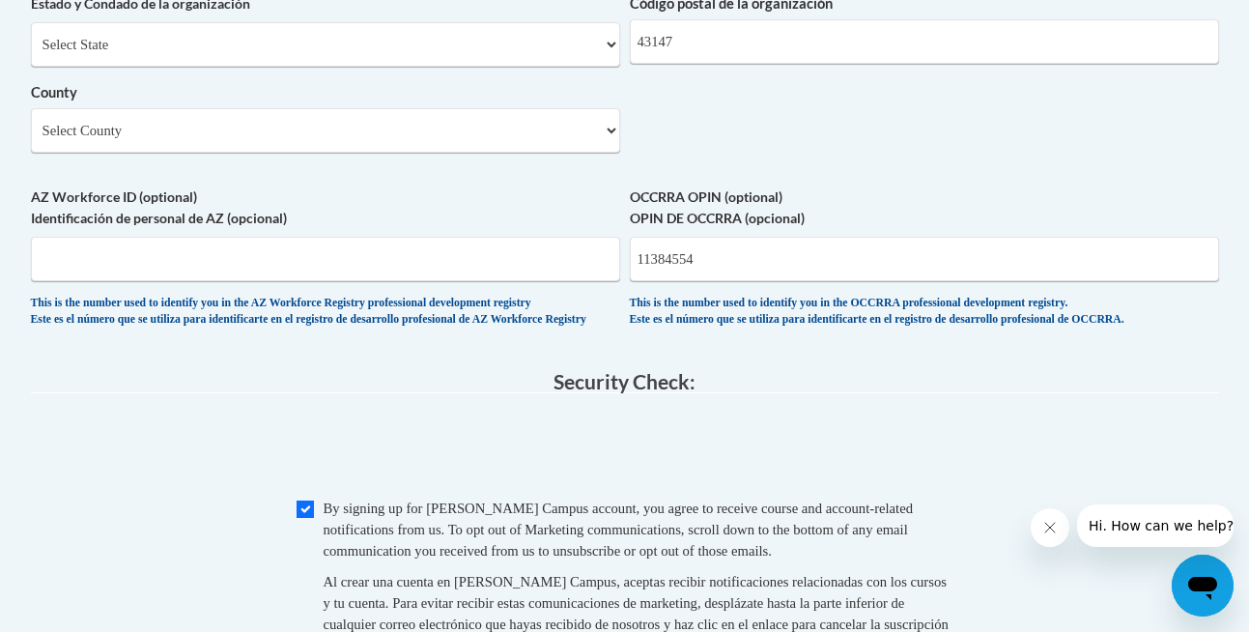
scroll to position [1496, 0]
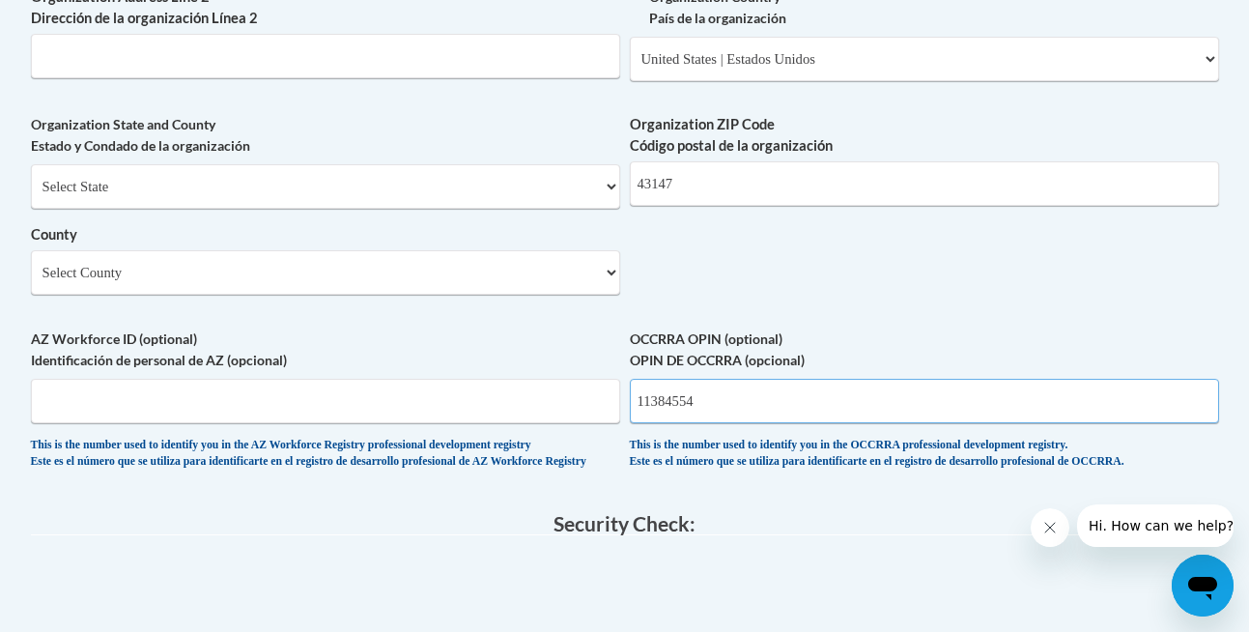
click at [668, 423] on input "11384554" at bounding box center [924, 401] width 589 height 44
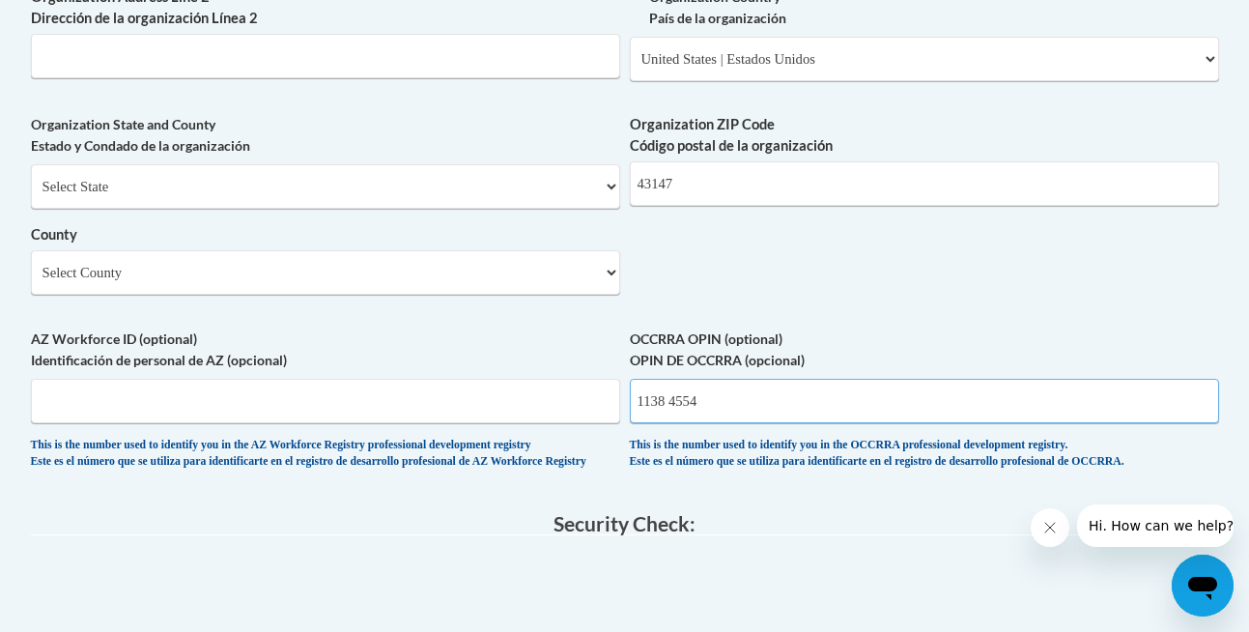
click at [675, 423] on input "1138 4554" at bounding box center [924, 401] width 589 height 44
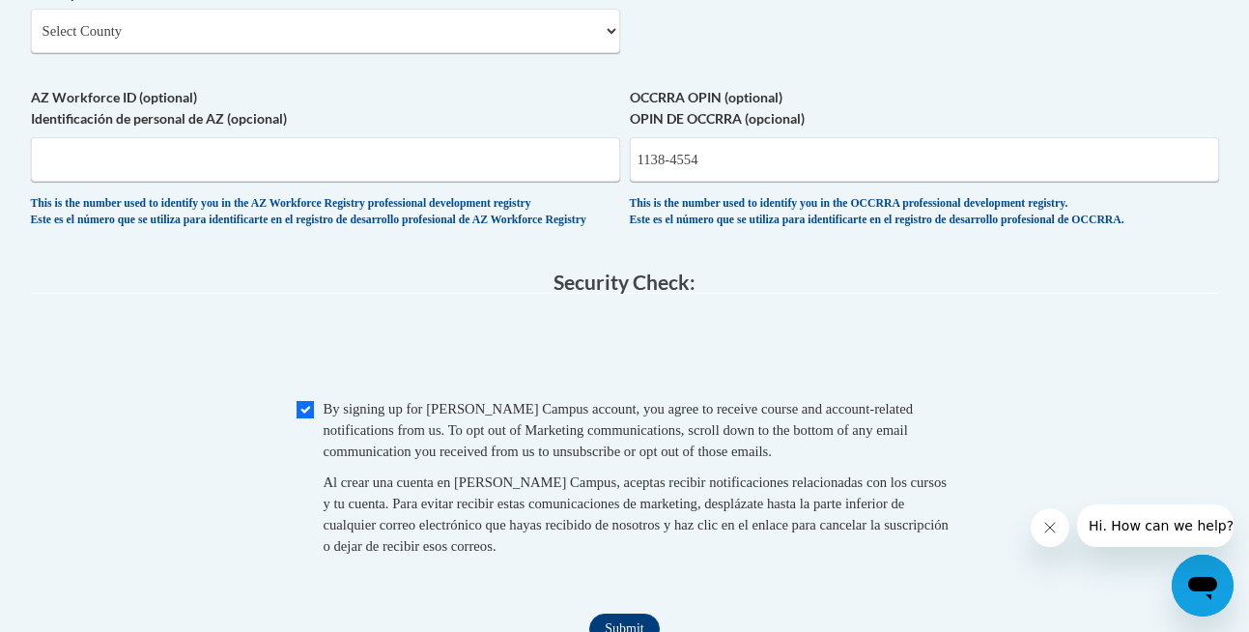
scroll to position [1871, 0]
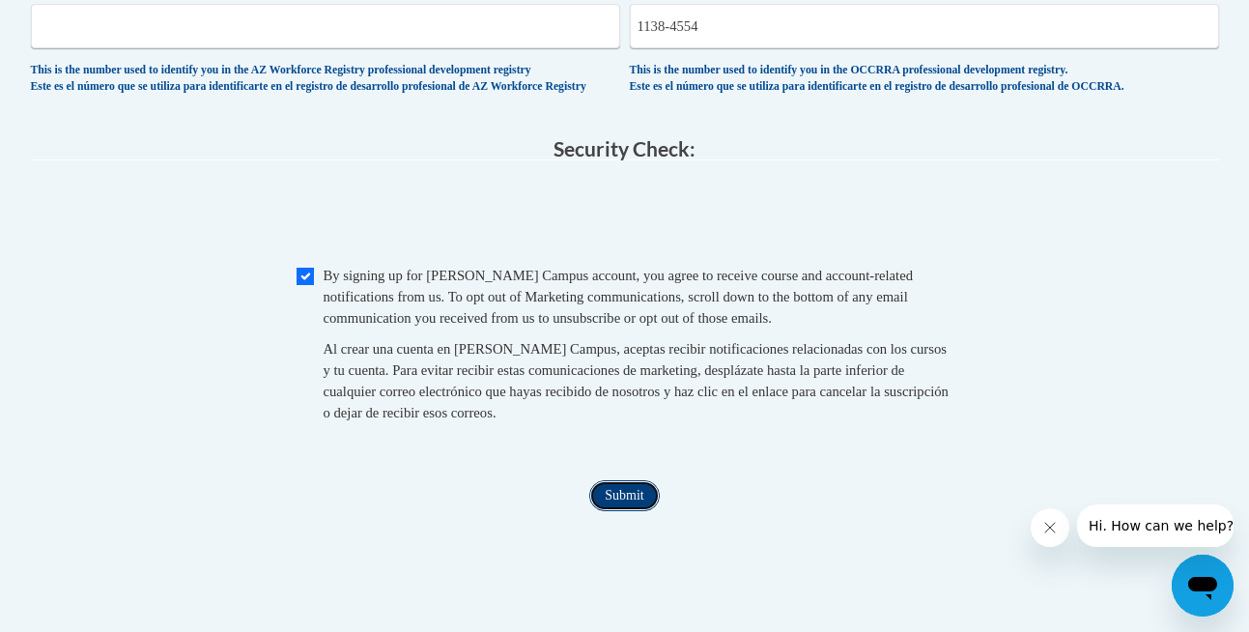
click at [601, 511] on input "Submit" at bounding box center [624, 495] width 70 height 31
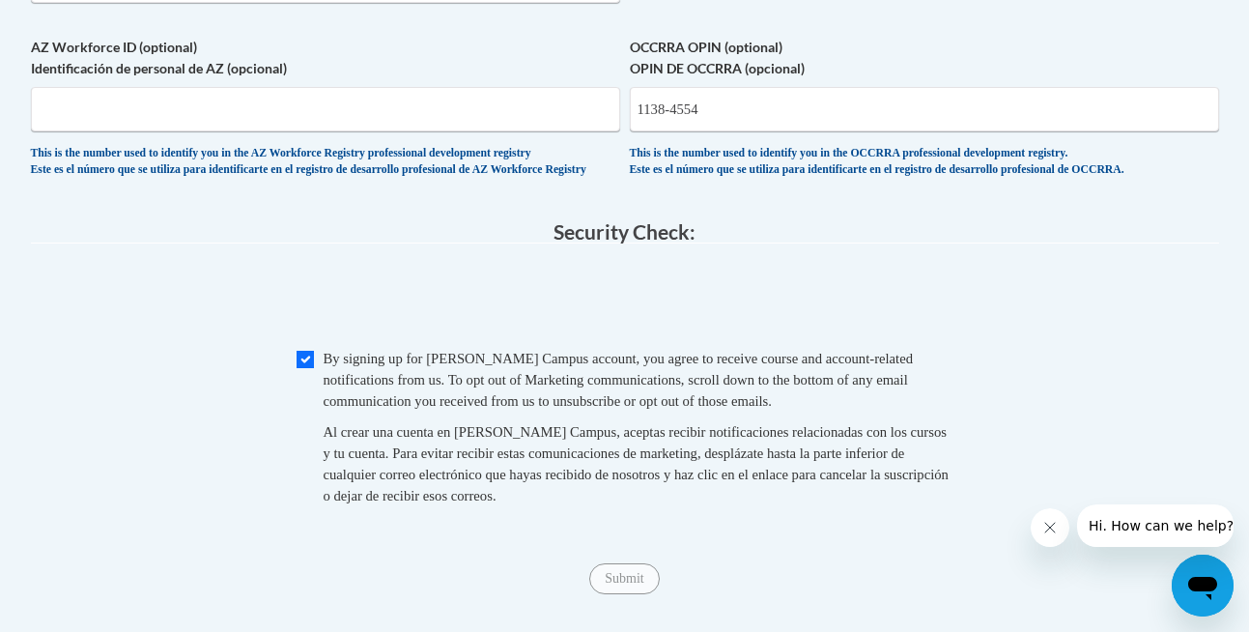
click at [822, 243] on legend "Security Check:" at bounding box center [625, 232] width 1188 height 22
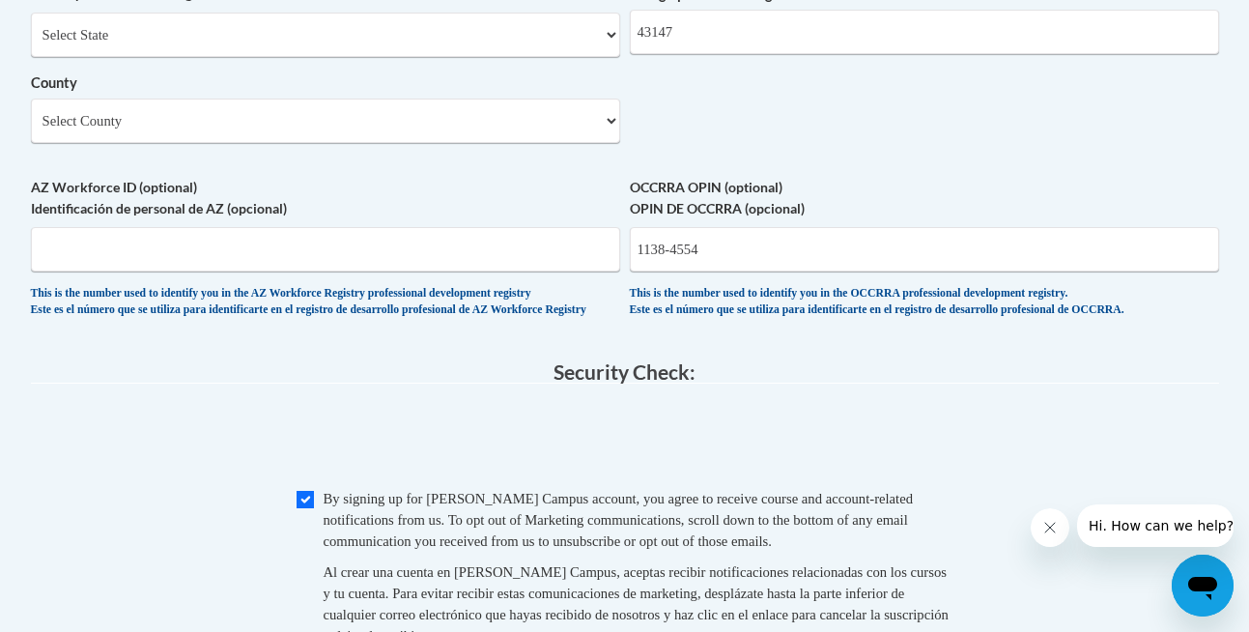
scroll to position [1637, 0]
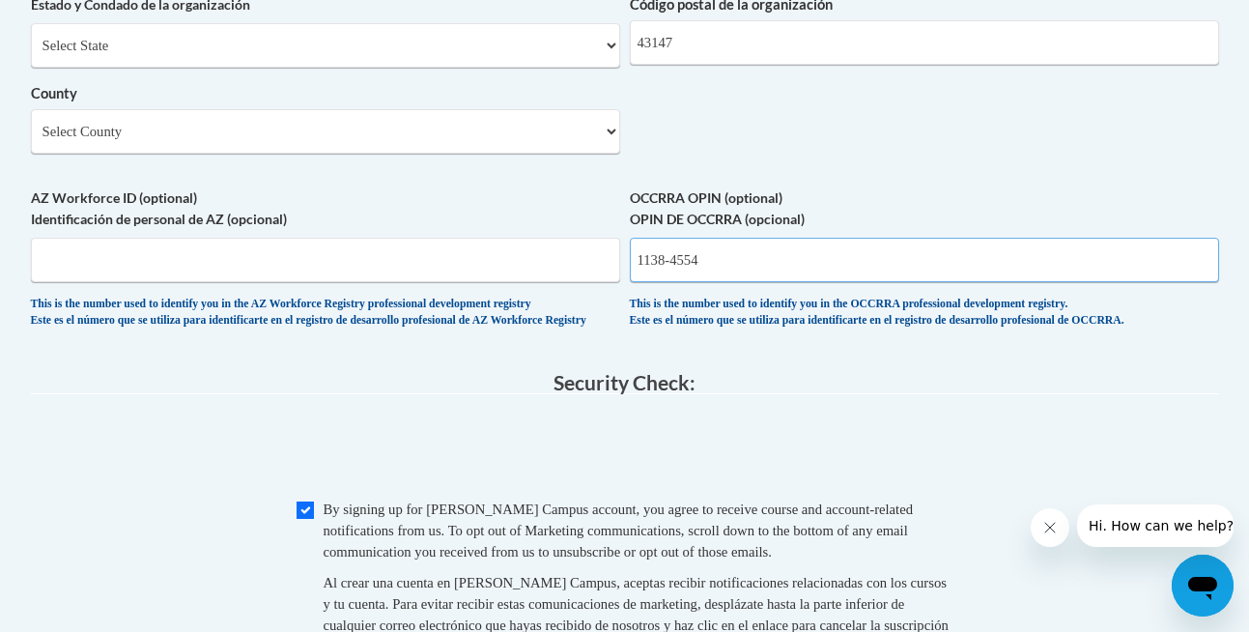
click at [674, 282] on input "1138-4554" at bounding box center [924, 260] width 589 height 44
type input "11384554"
click at [823, 394] on legend "Security Check:" at bounding box center [625, 383] width 1188 height 22
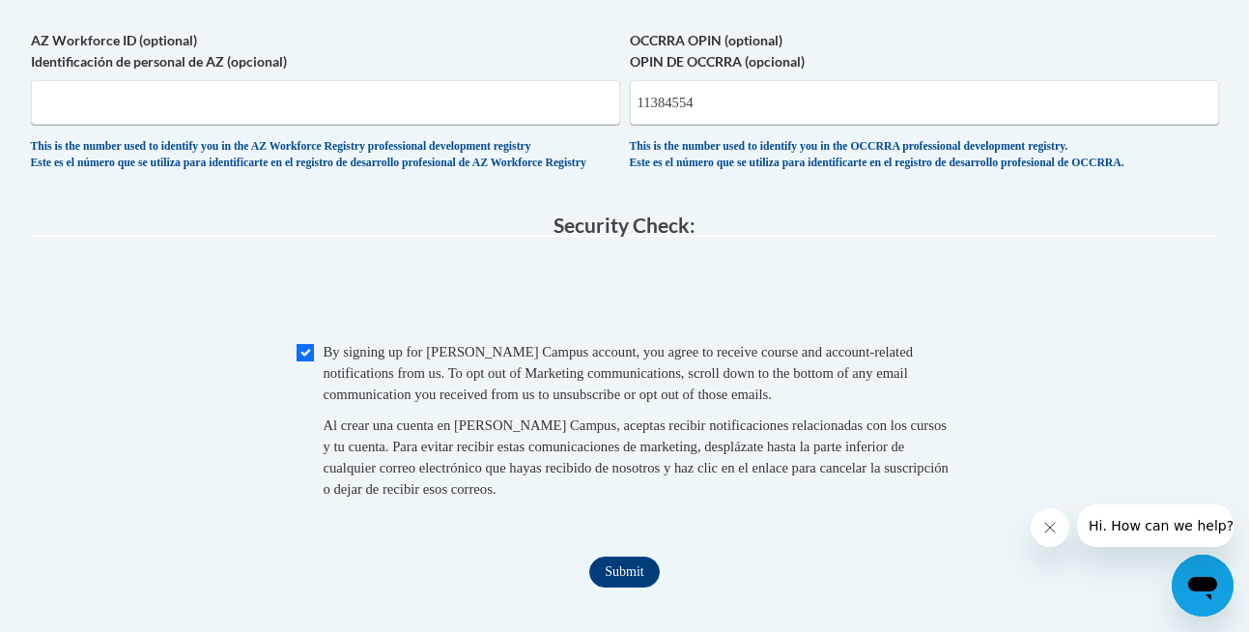
scroll to position [1805, 0]
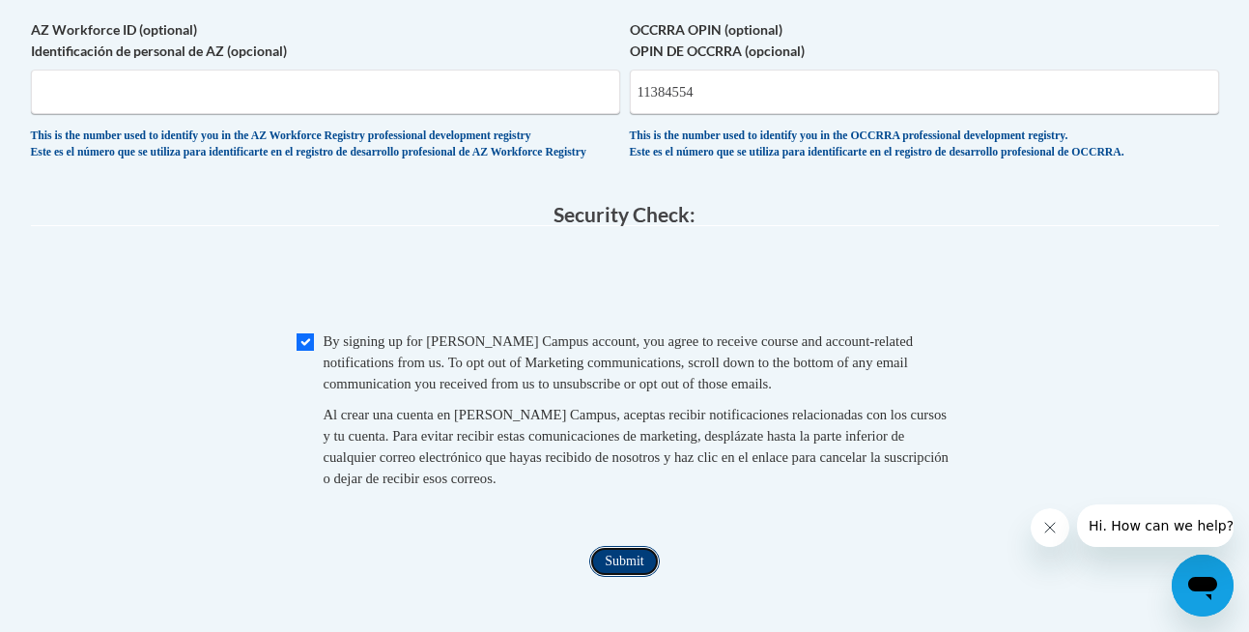
click at [643, 577] on input "Submit" at bounding box center [624, 561] width 70 height 31
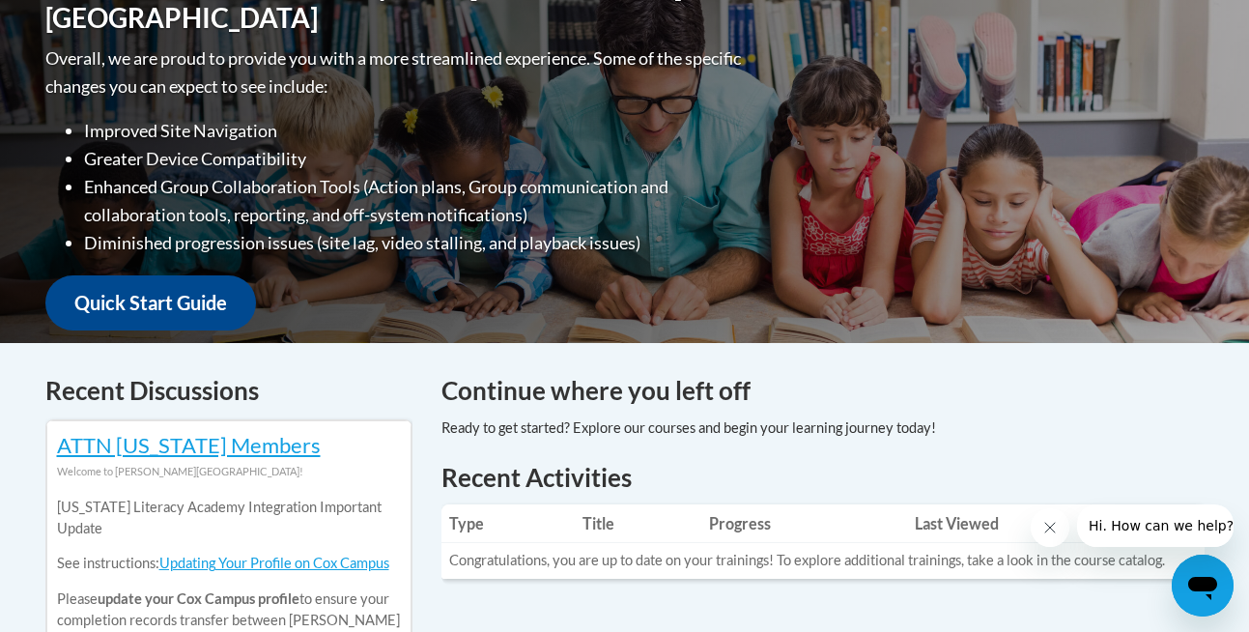
scroll to position [8, 0]
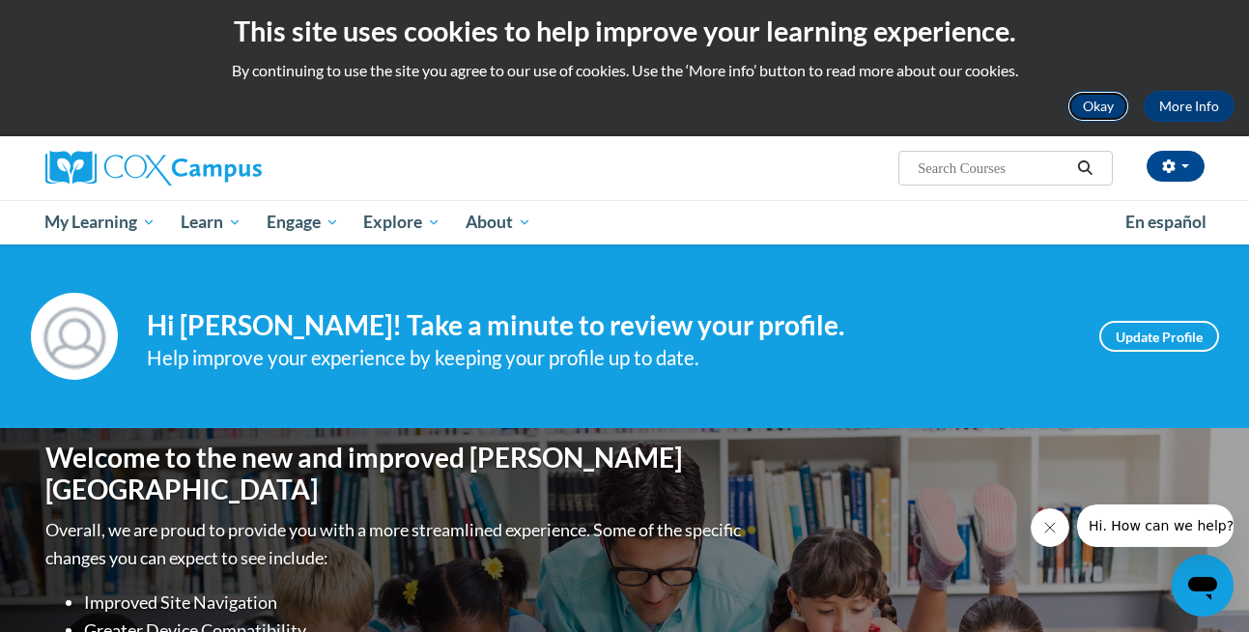
click at [1117, 106] on button "Okay" at bounding box center [1099, 106] width 62 height 31
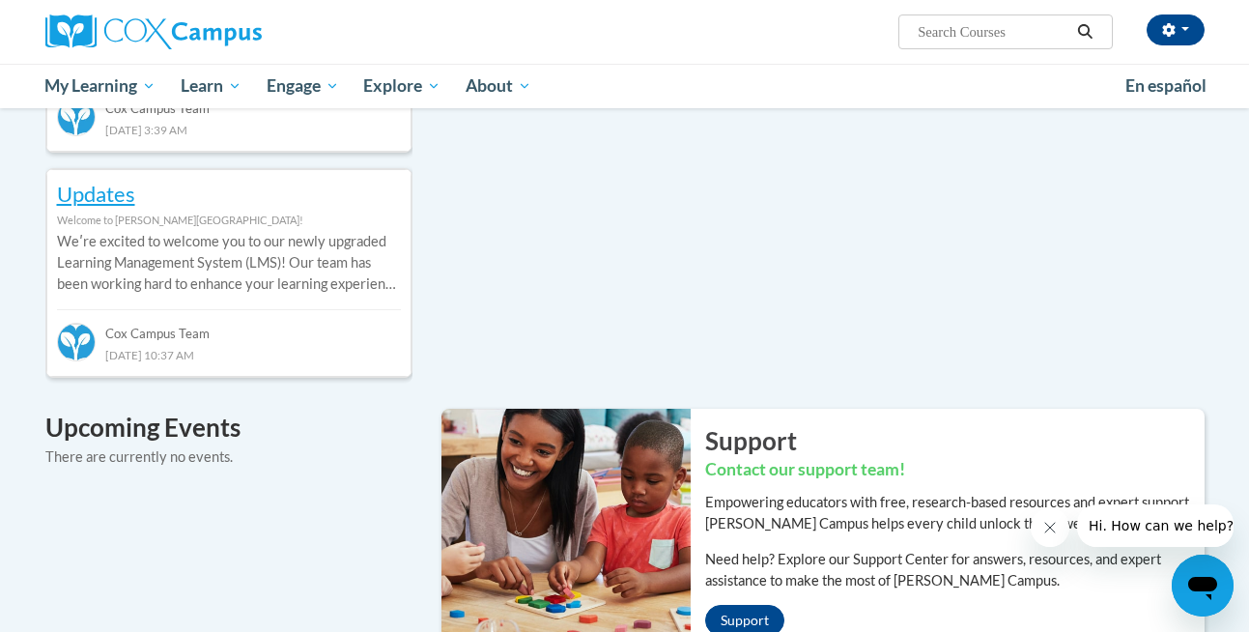
scroll to position [0, 0]
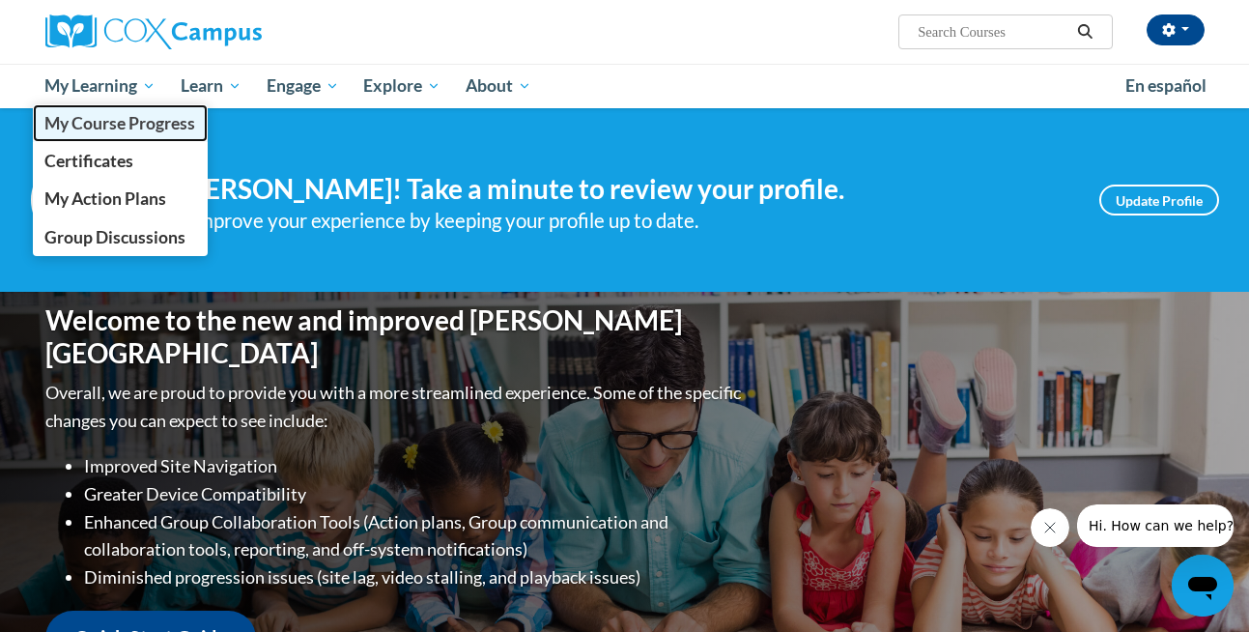
click at [139, 125] on span "My Course Progress" at bounding box center [119, 123] width 151 height 20
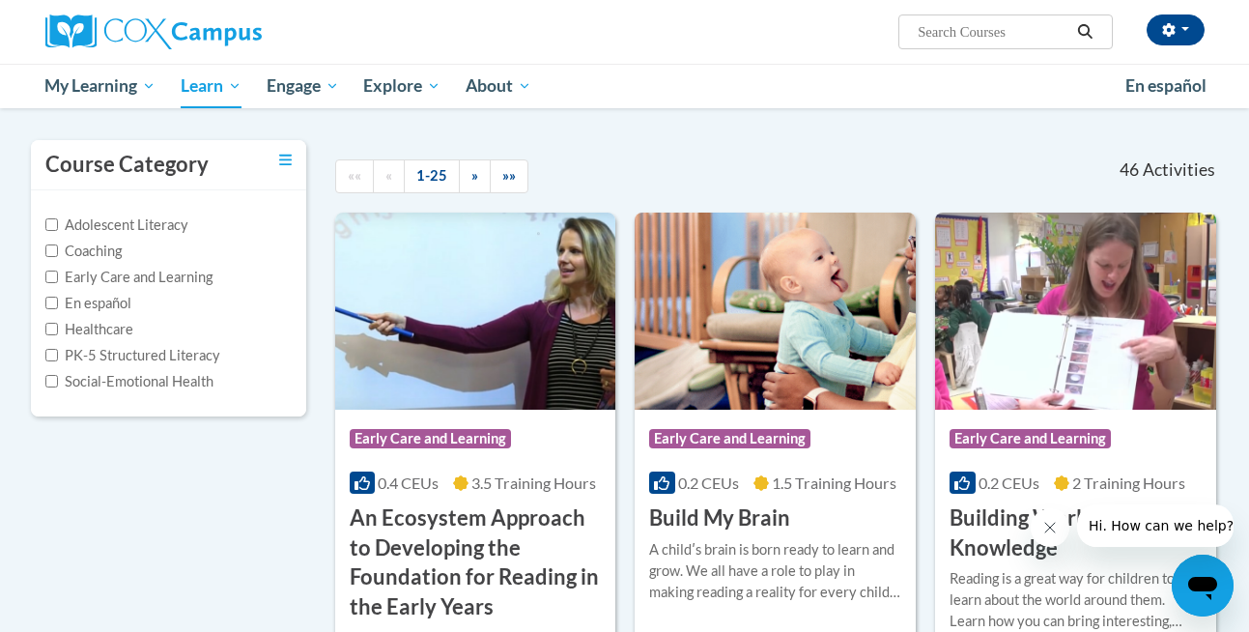
scroll to position [157, 0]
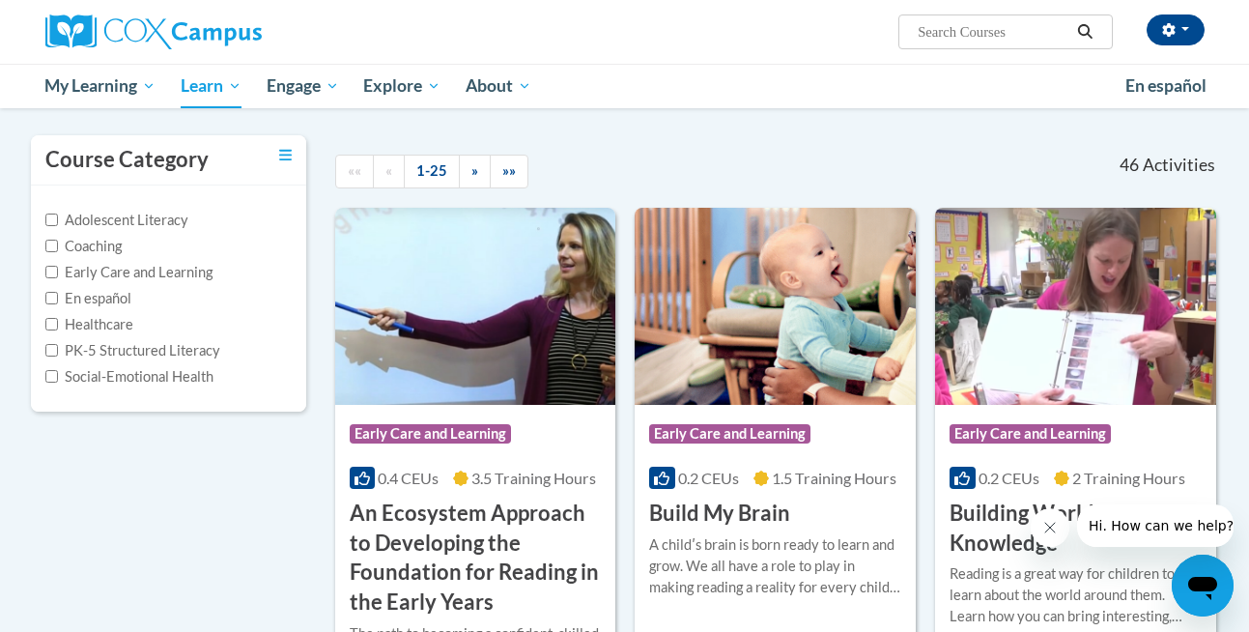
click at [185, 276] on label "Early Care and Learning" at bounding box center [128, 272] width 167 height 21
click at [58, 276] on input "Early Care and Learning" at bounding box center [51, 272] width 13 height 13
checkbox input "true"
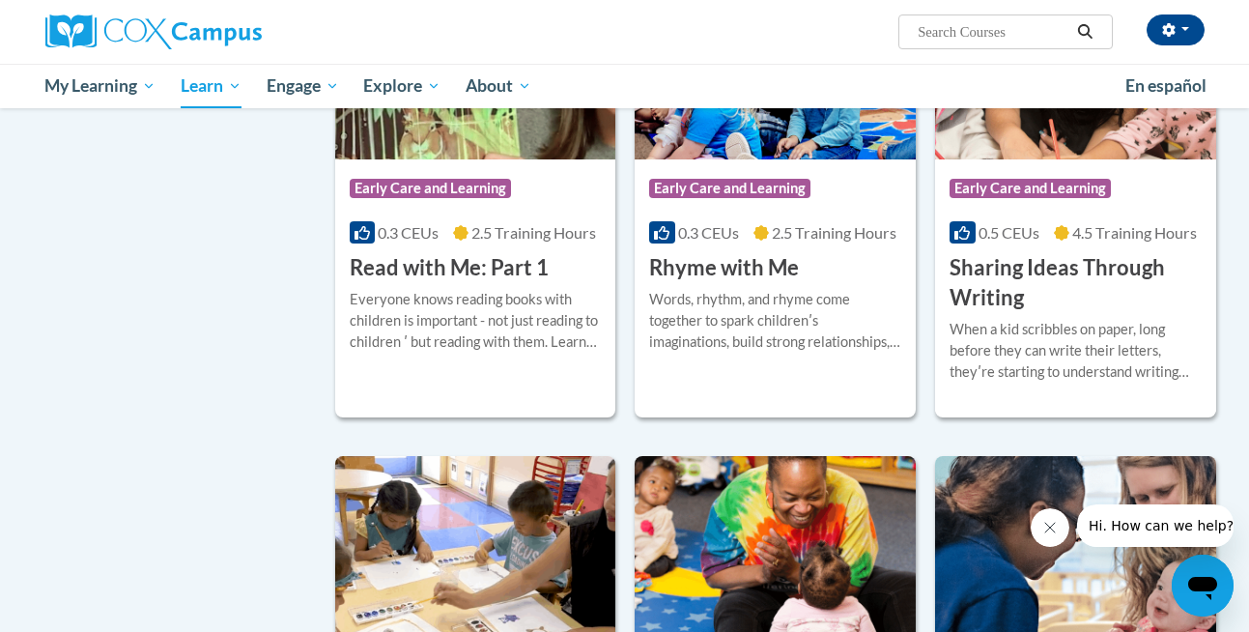
scroll to position [1979, 0]
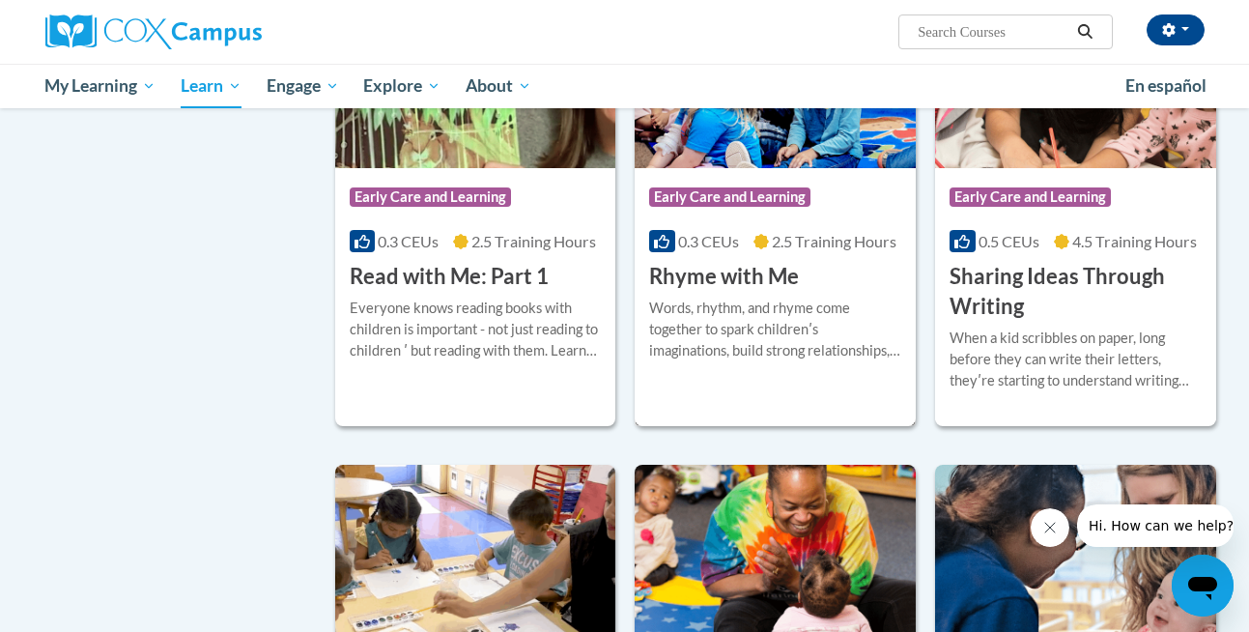
click at [861, 250] on span "2.5 Training Hours" at bounding box center [834, 241] width 125 height 18
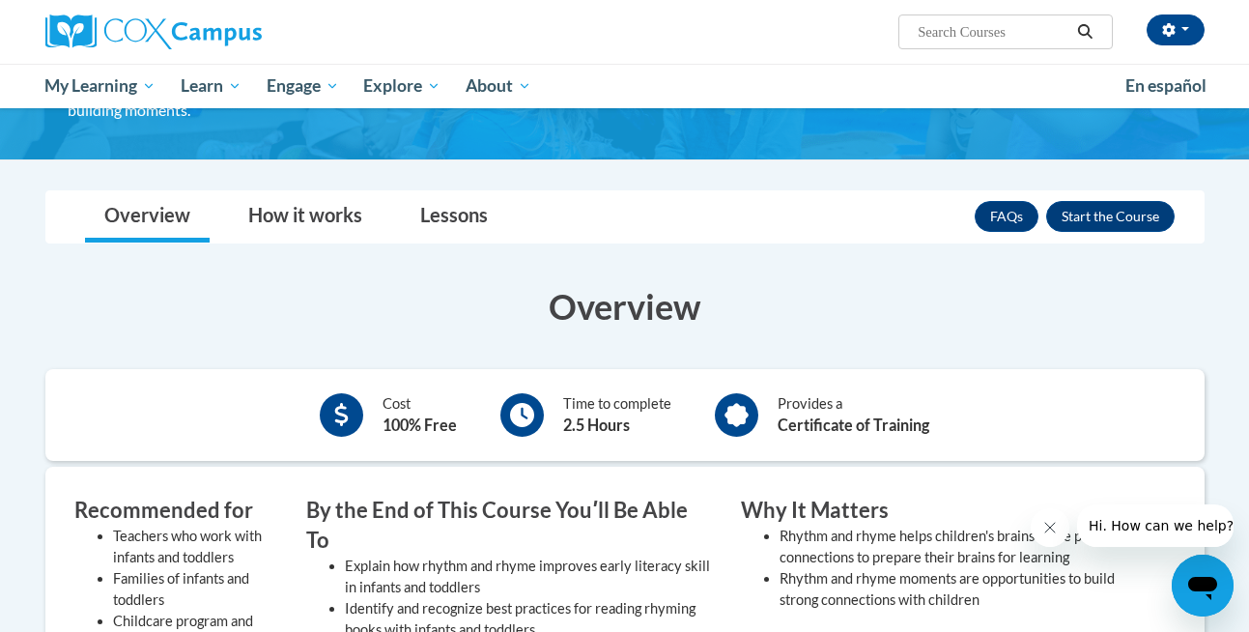
scroll to position [92, 0]
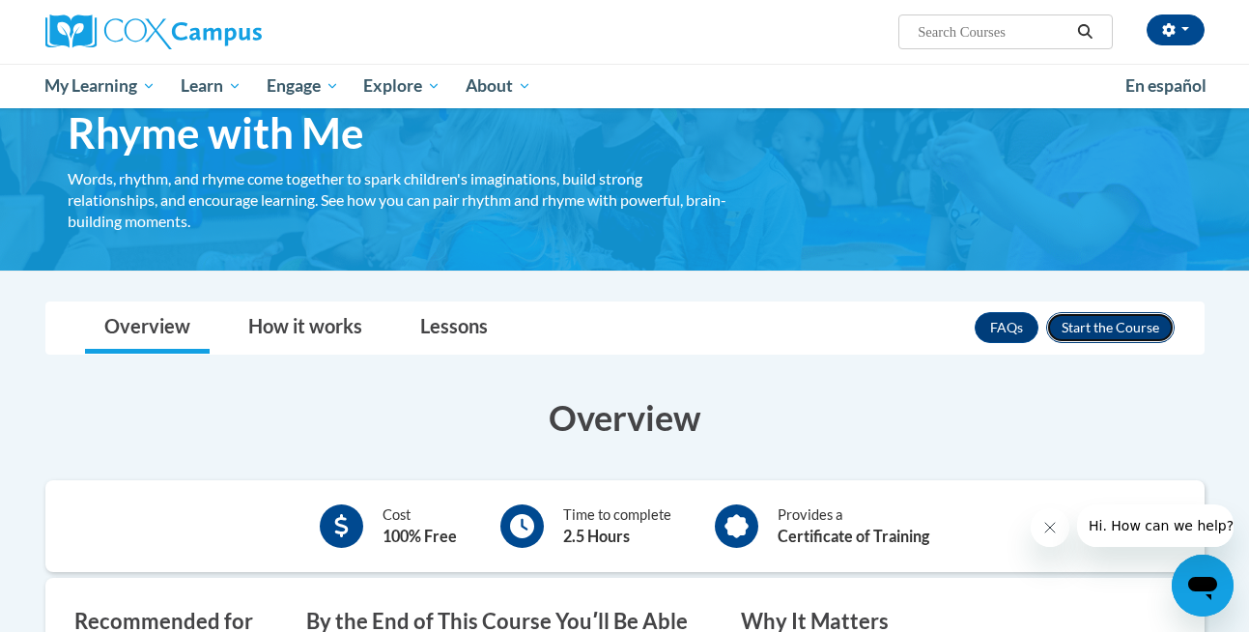
click at [1089, 325] on button "Enroll" at bounding box center [1110, 327] width 129 height 31
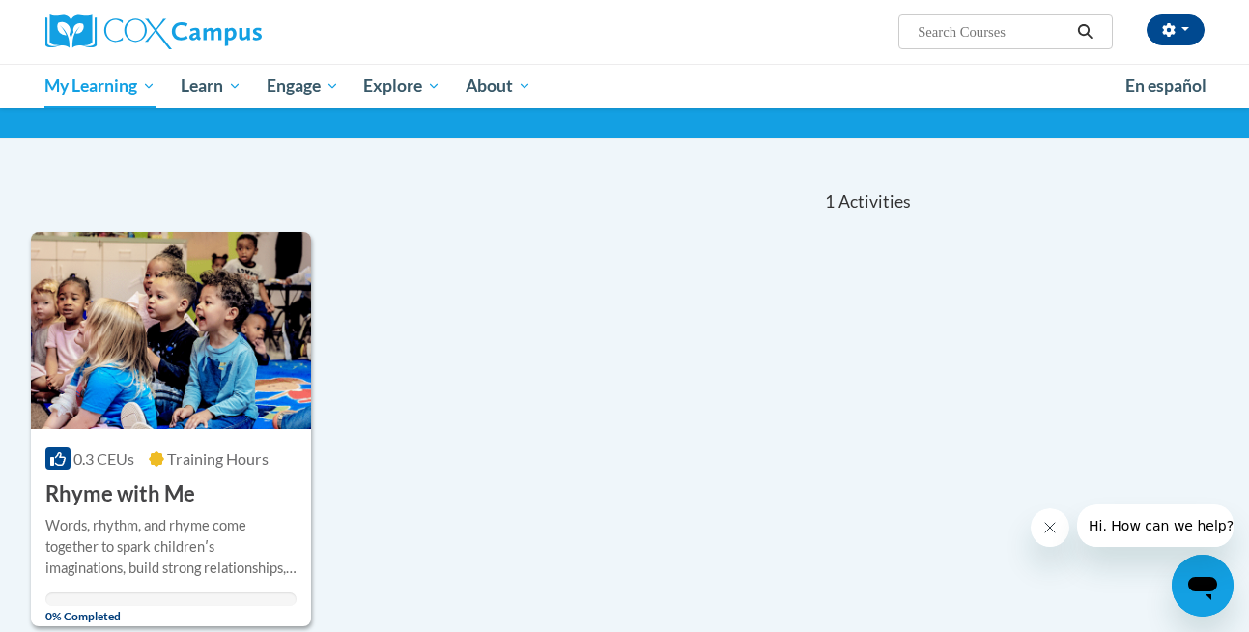
scroll to position [151, 0]
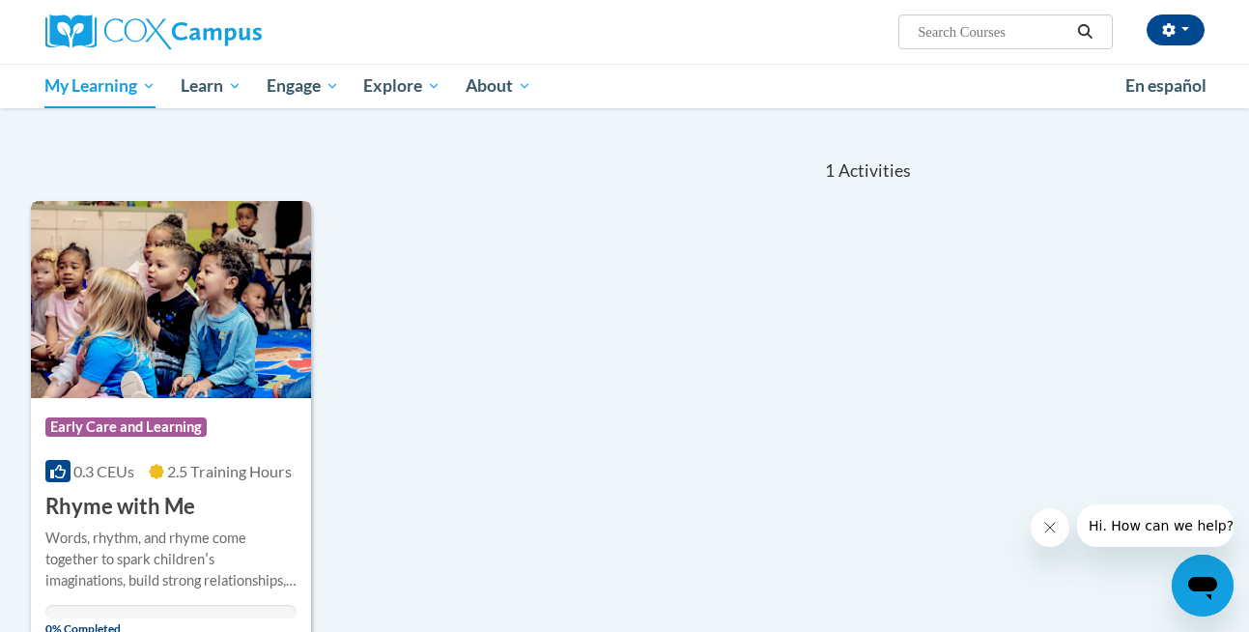
click at [186, 493] on h3 "Rhyme with Me" at bounding box center [120, 507] width 150 height 30
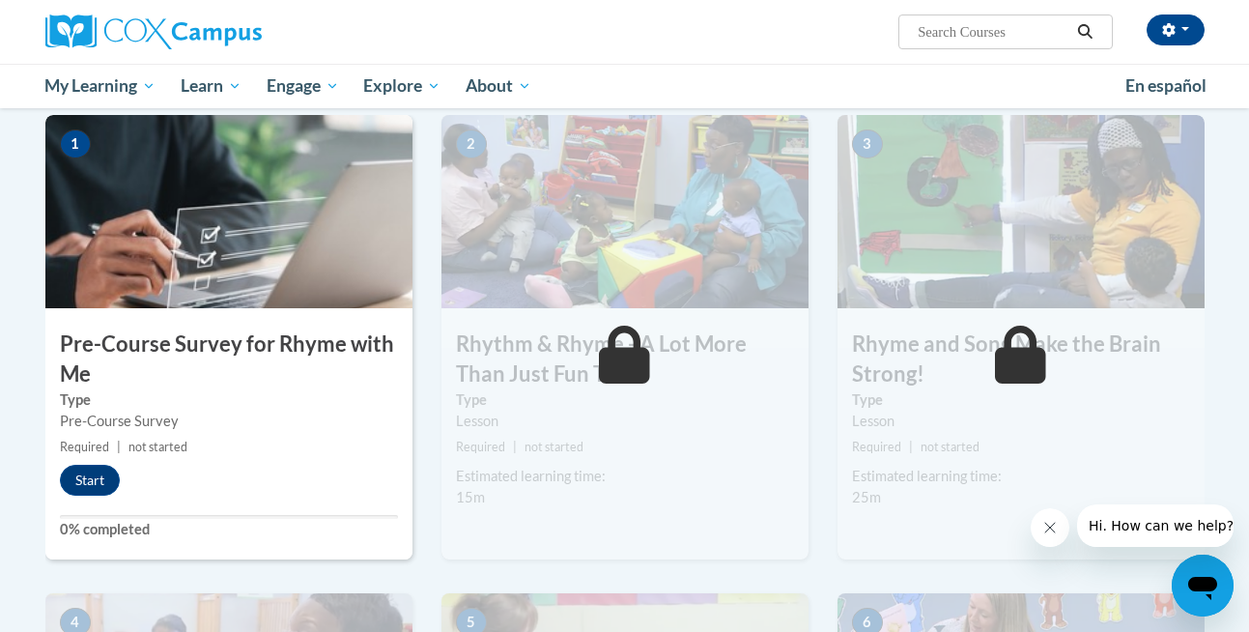
scroll to position [400, 0]
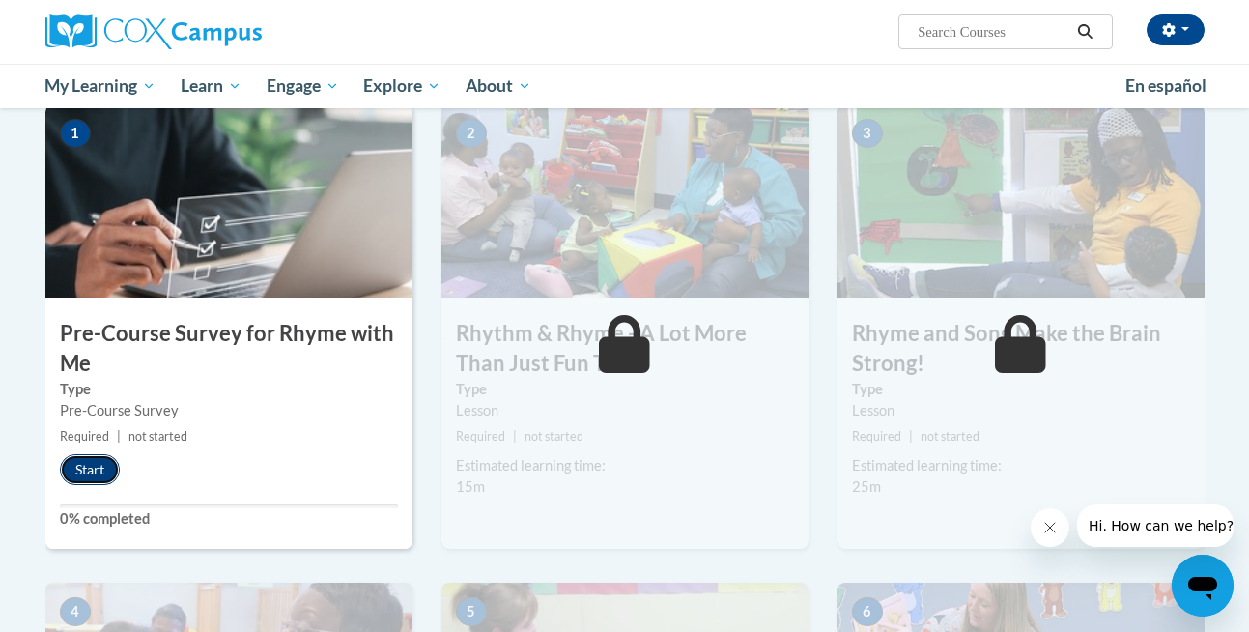
click at [92, 473] on button "Start" at bounding box center [90, 469] width 60 height 31
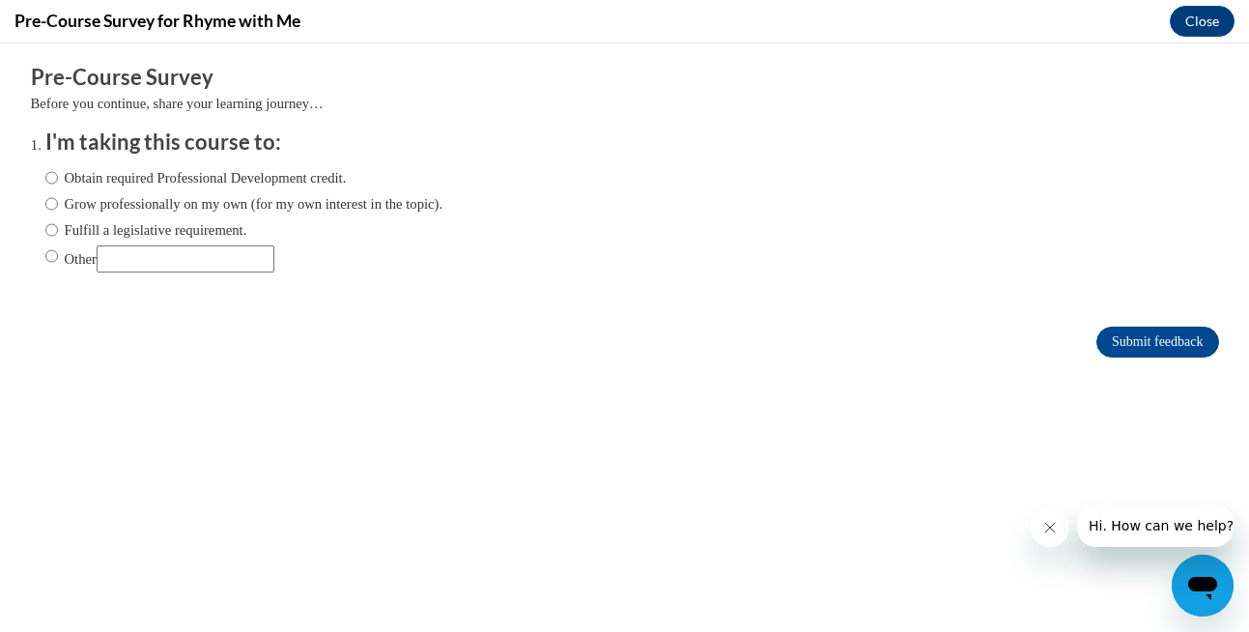
scroll to position [0, 0]
click at [252, 180] on label "Obtain required Professional Development credit." at bounding box center [195, 177] width 301 height 21
click at [58, 180] on input "Obtain required Professional Development credit." at bounding box center [51, 177] width 13 height 21
radio input "true"
click at [1164, 335] on input "Submit feedback" at bounding box center [1158, 342] width 122 height 31
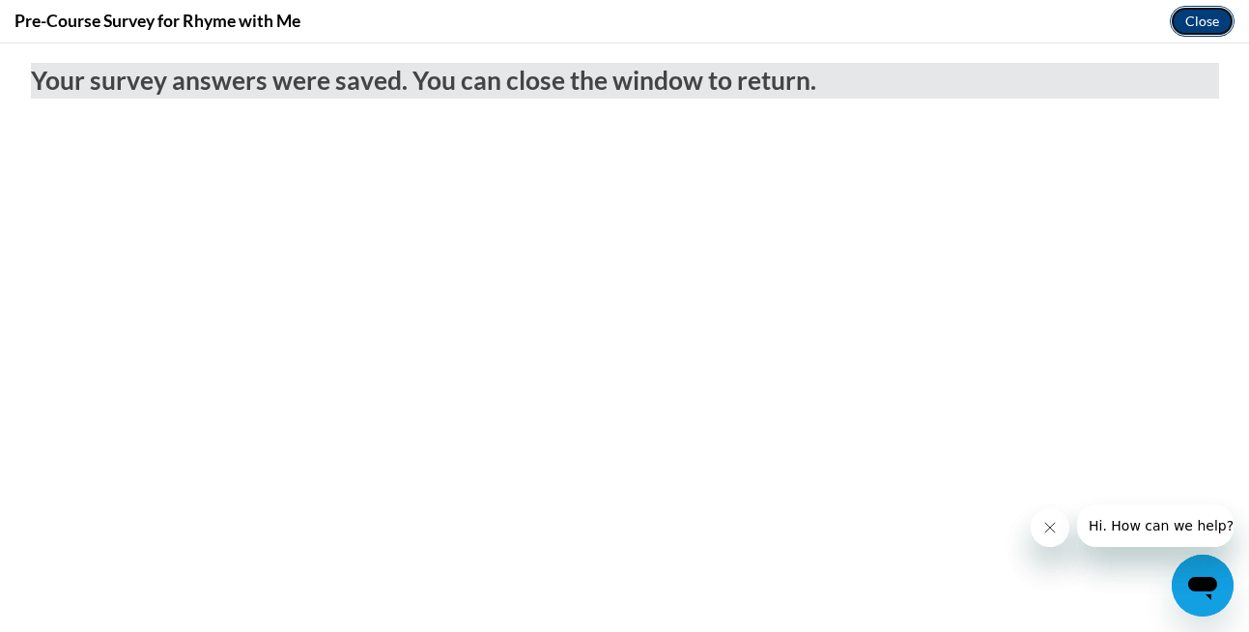
click at [1212, 27] on button "Close" at bounding box center [1202, 21] width 65 height 31
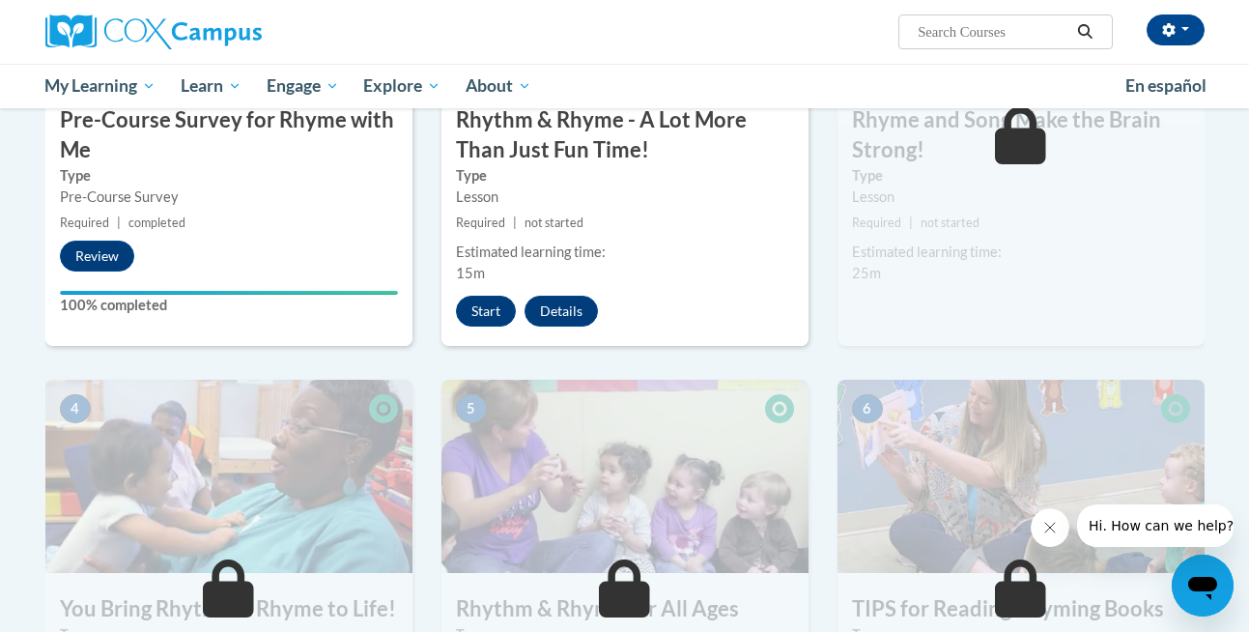
scroll to position [479, 0]
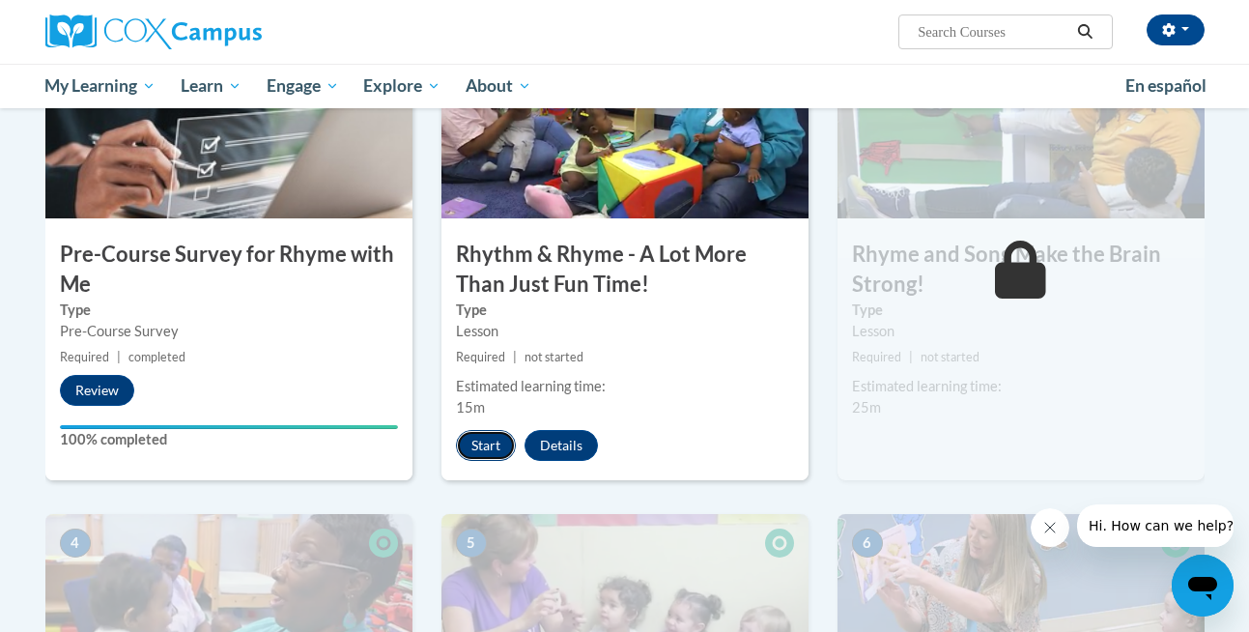
click at [491, 444] on button "Start" at bounding box center [486, 445] width 60 height 31
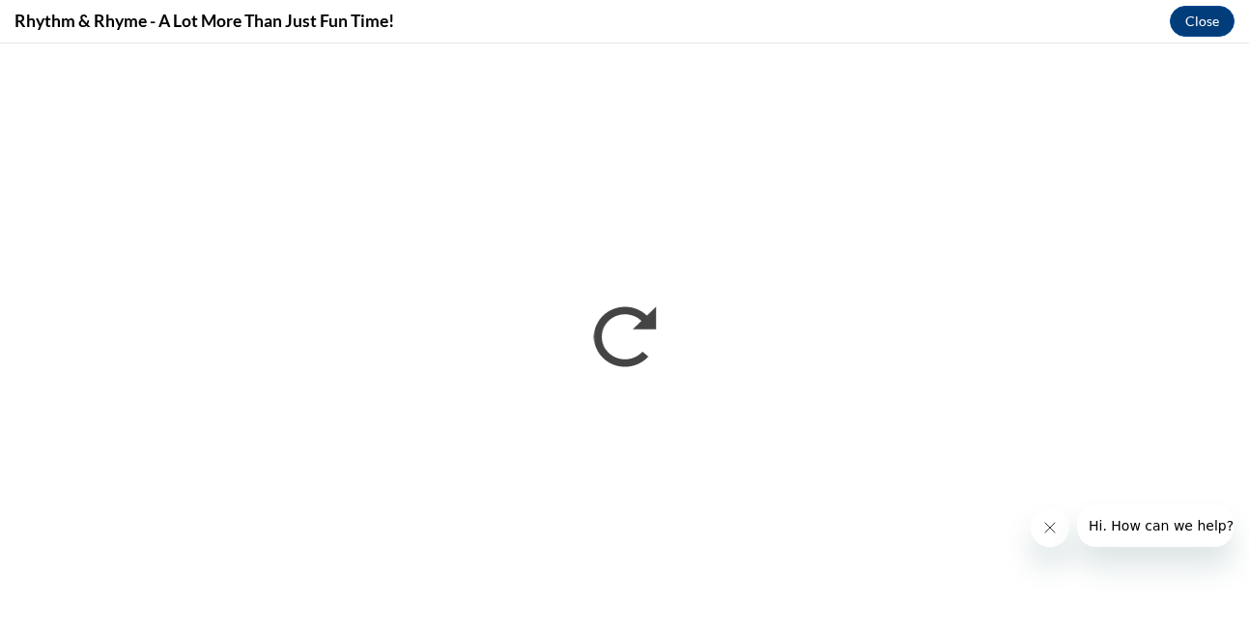
scroll to position [0, 0]
click at [1048, 523] on icon "Close message from company" at bounding box center [1049, 527] width 15 height 15
